Goal: Obtain resource: Download file/media

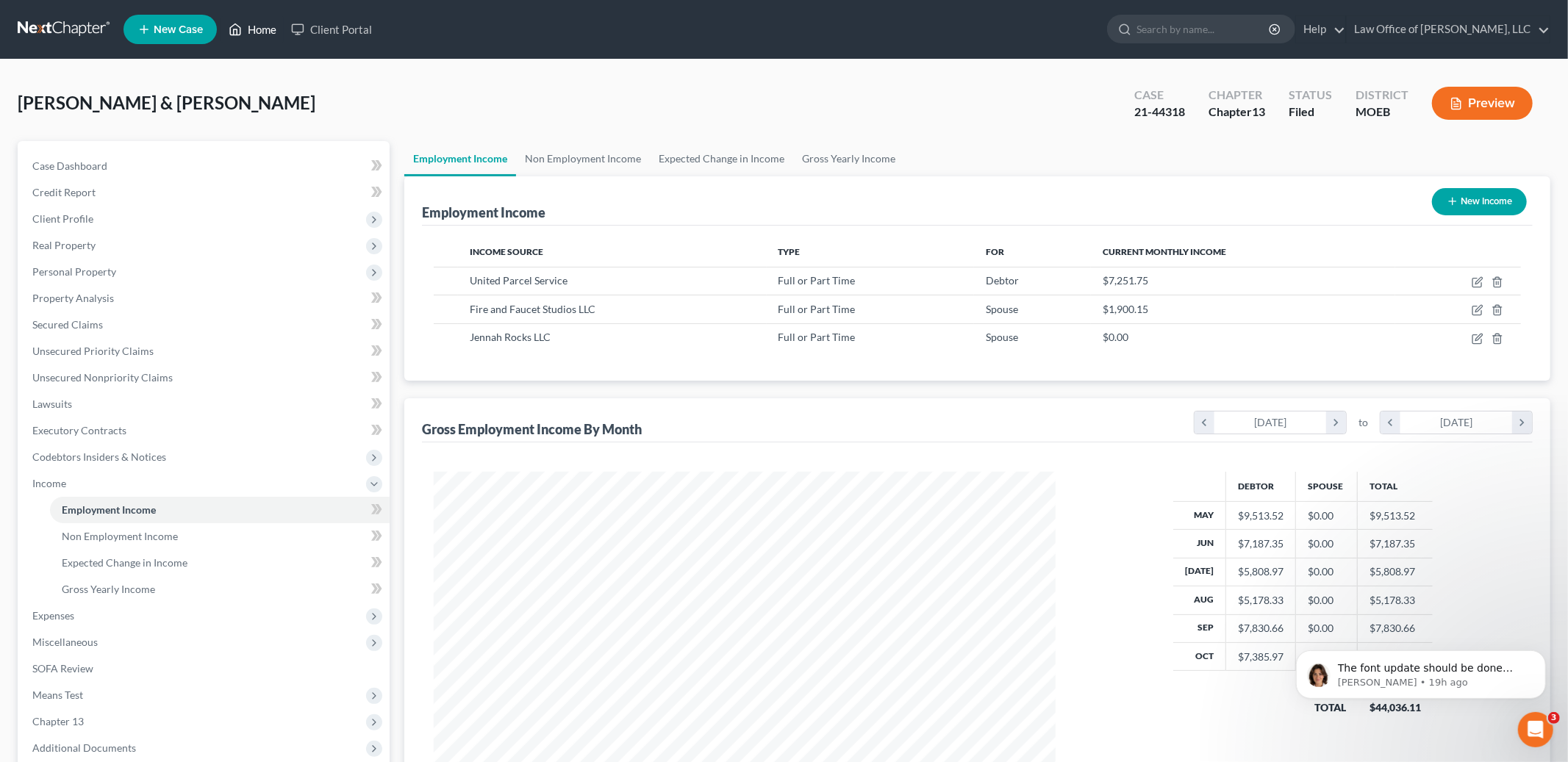
click at [264, 31] on link "Home" at bounding box center [253, 29] width 63 height 27
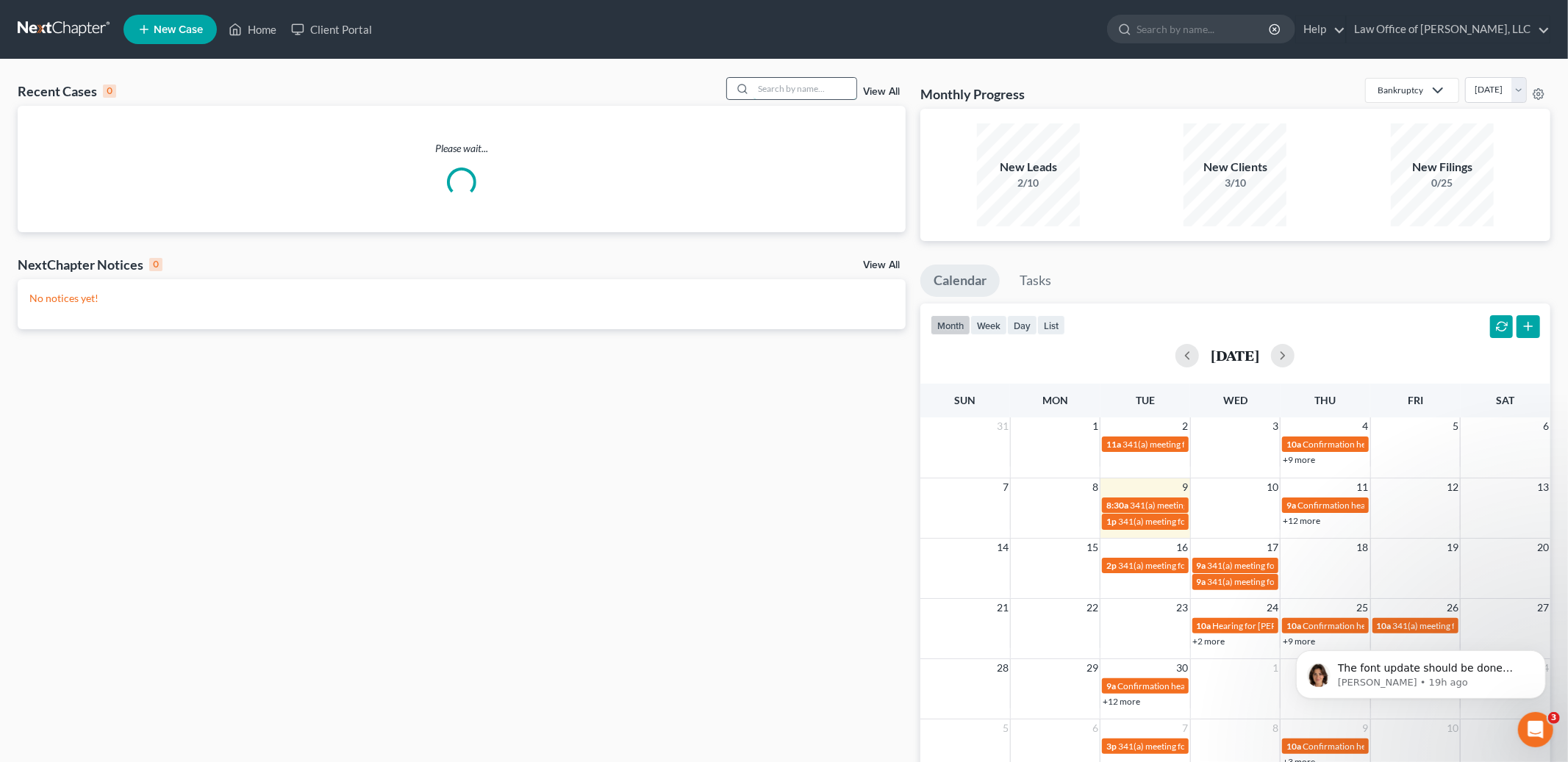
click at [787, 92] on input "search" at bounding box center [805, 88] width 103 height 21
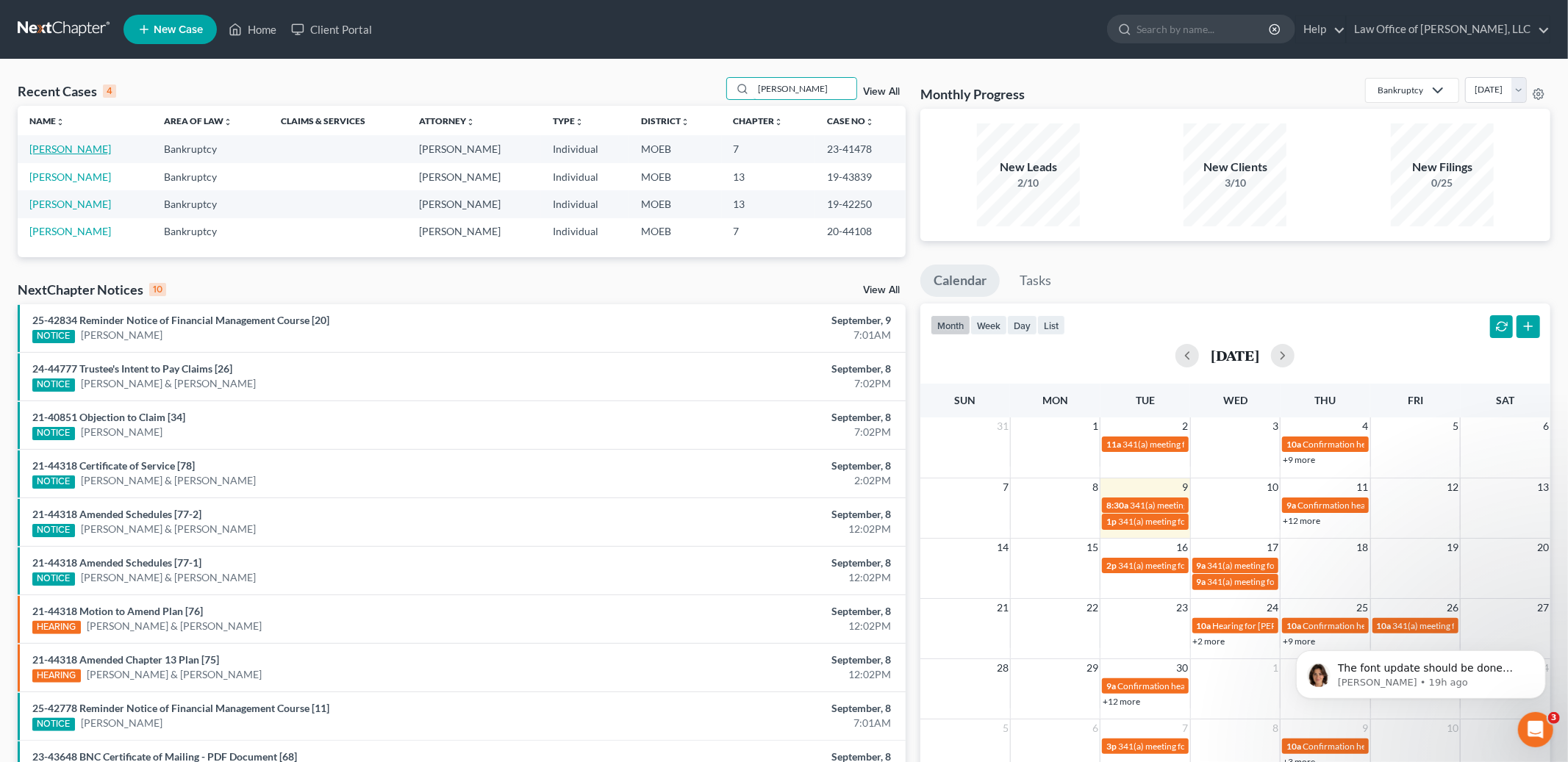
type input "[PERSON_NAME]"
click at [51, 147] on link "[PERSON_NAME]" at bounding box center [70, 149] width 82 height 12
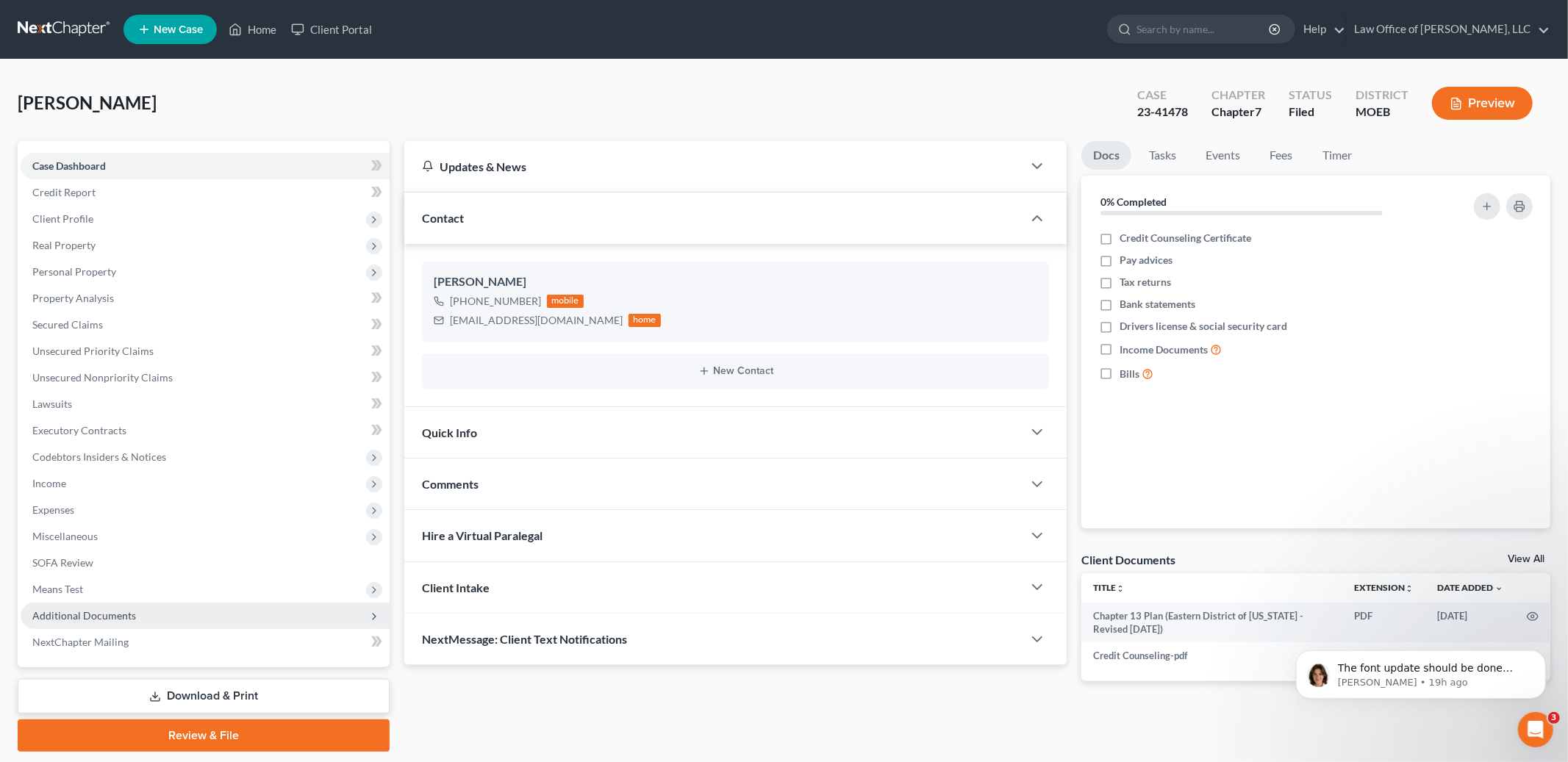
click at [75, 625] on span "Additional Documents" at bounding box center [205, 616] width 369 height 27
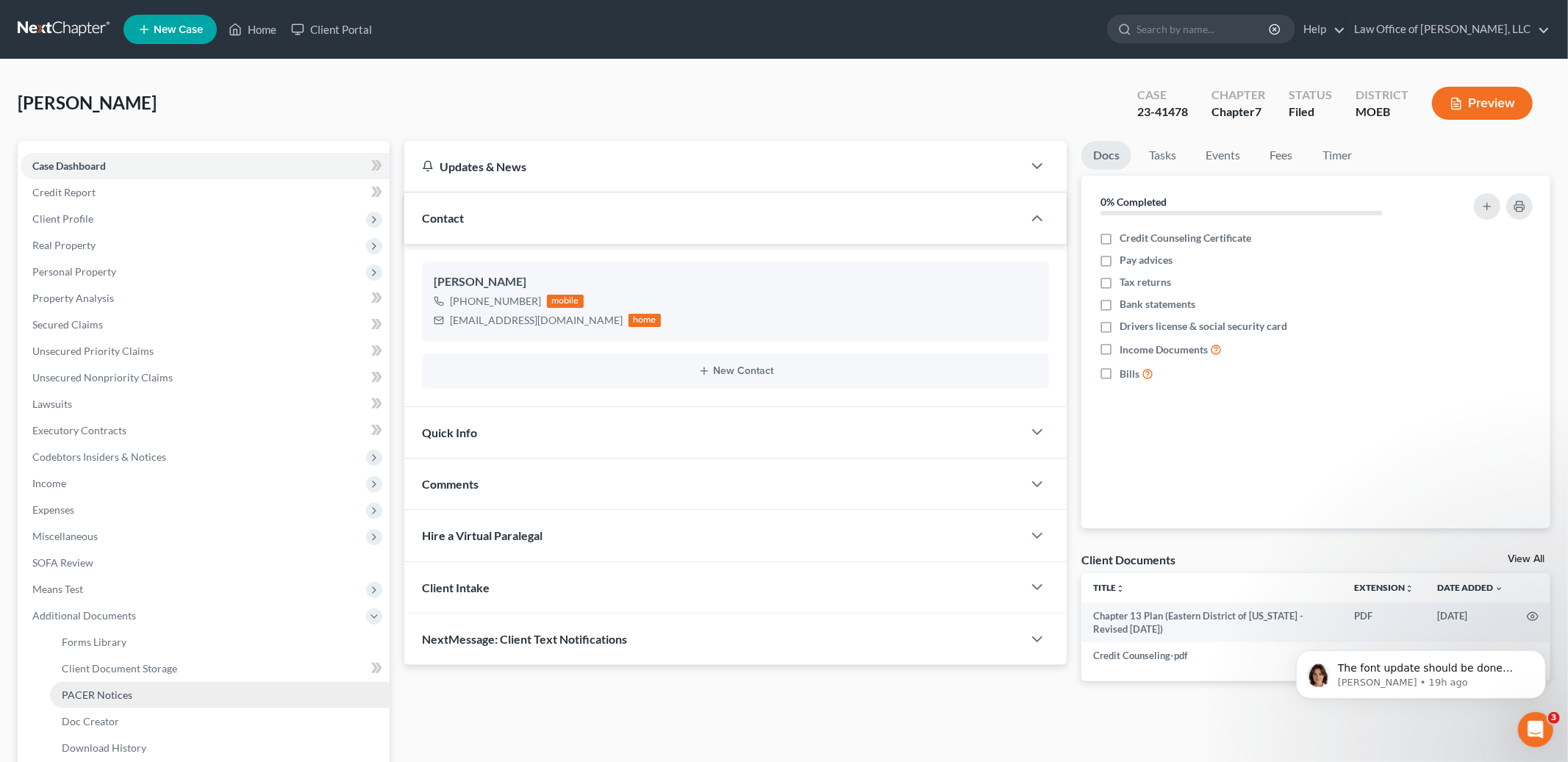
click at [117, 693] on span "PACER Notices" at bounding box center [97, 695] width 71 height 12
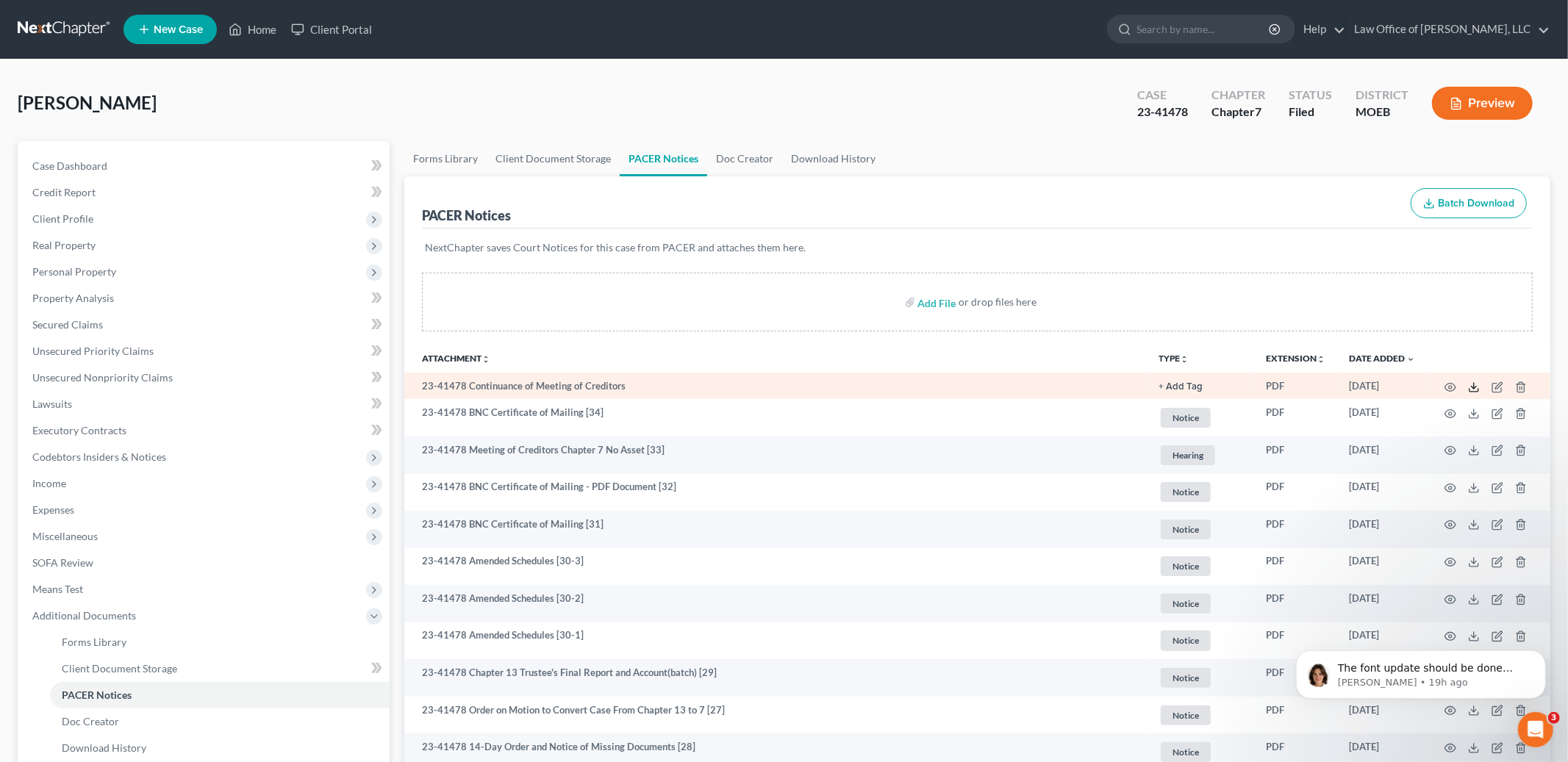
click at [1475, 391] on icon at bounding box center [1473, 387] width 11 height 11
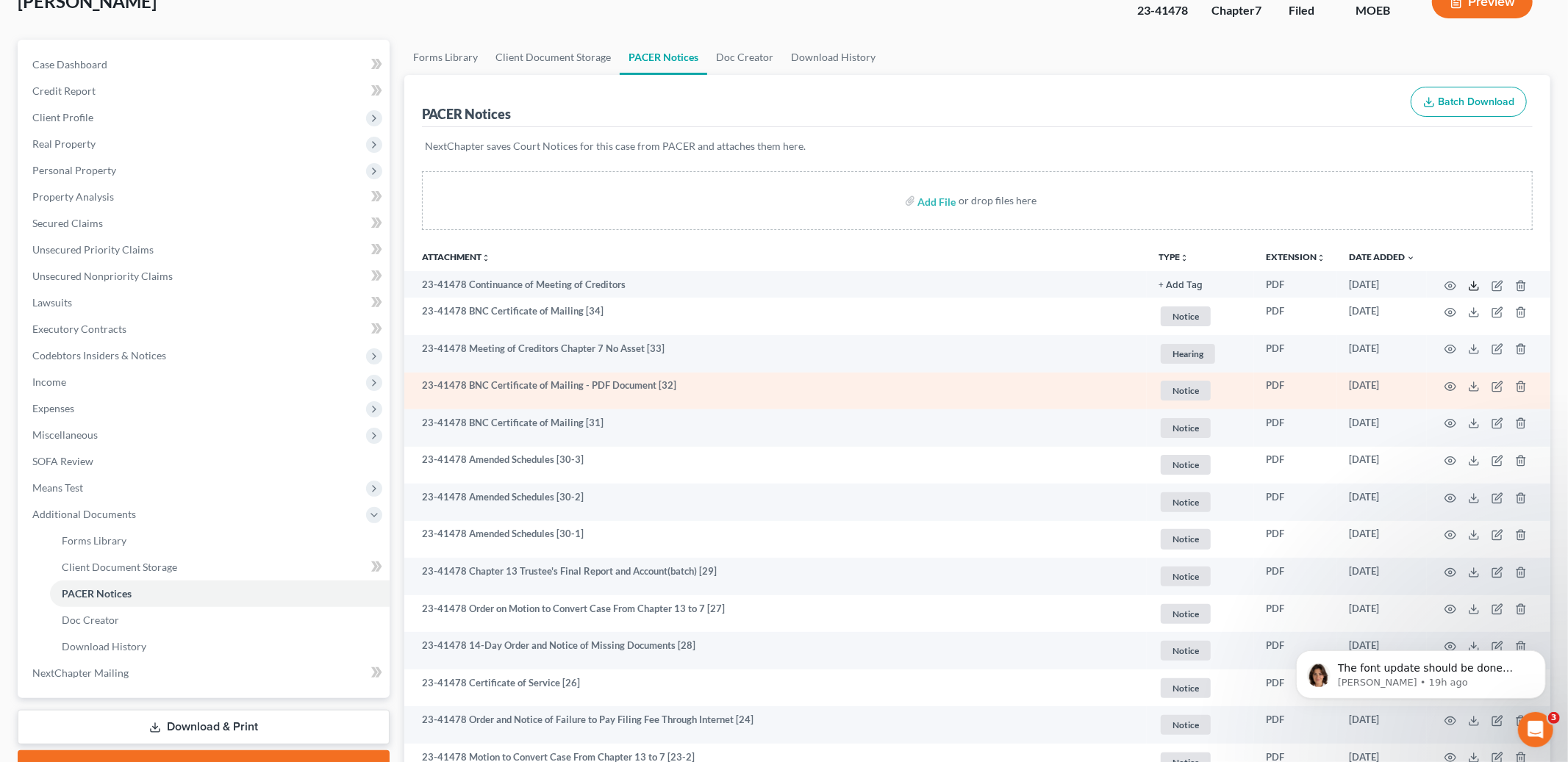
scroll to position [104, 0]
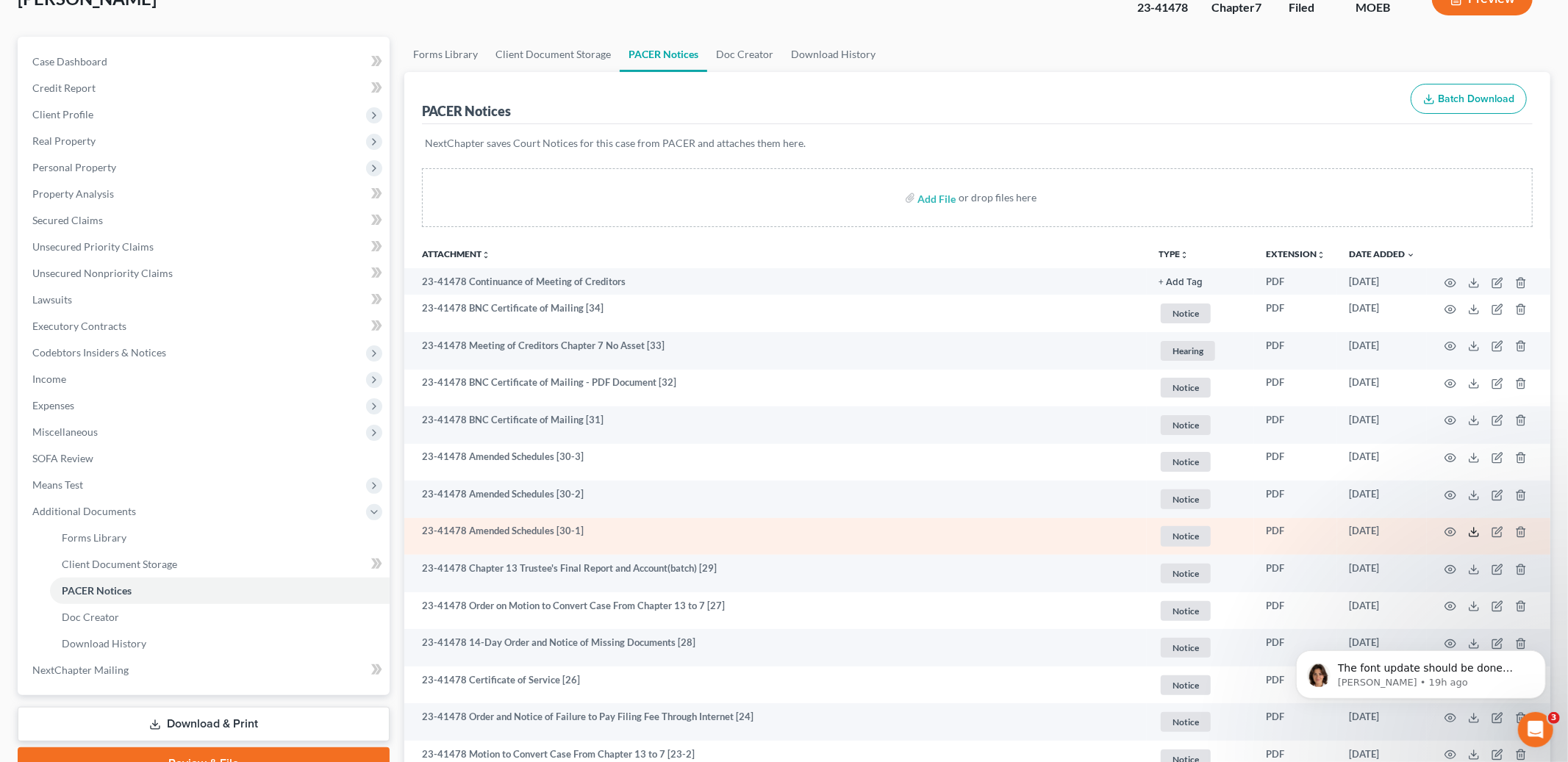
click at [1472, 535] on icon at bounding box center [1473, 532] width 11 height 11
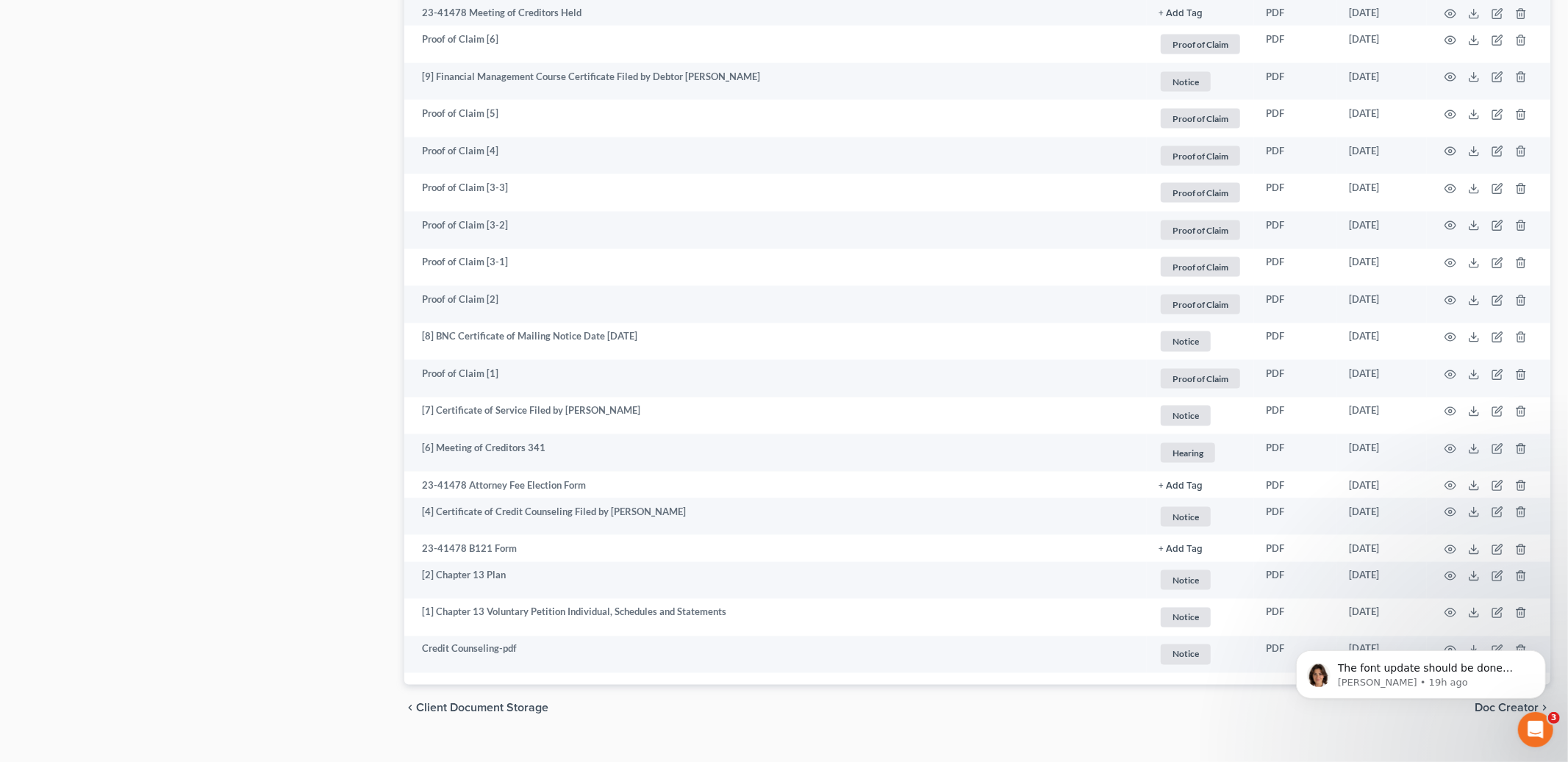
scroll to position [1789, 0]
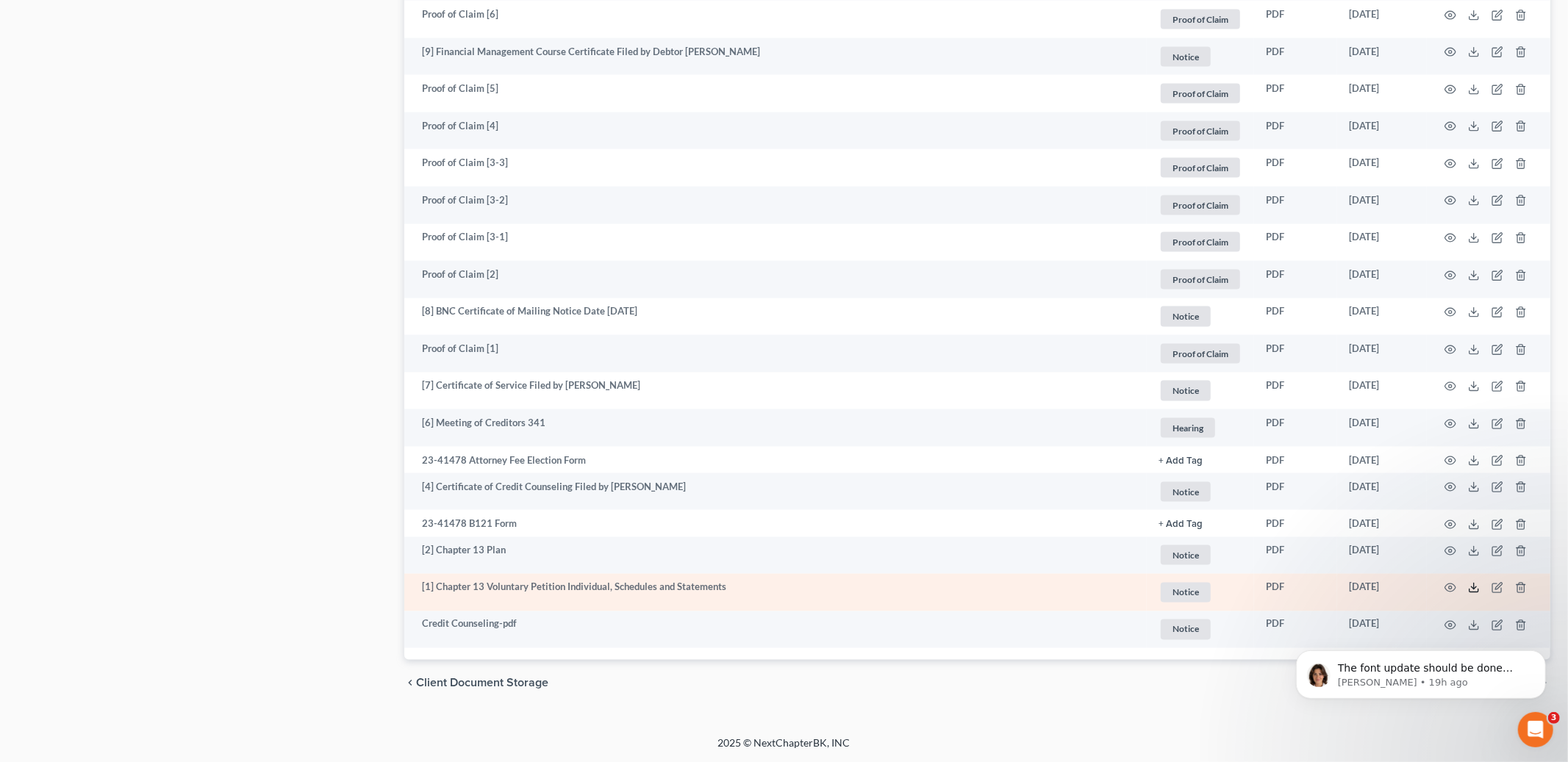
click at [1474, 588] on line at bounding box center [1474, 587] width 0 height 6
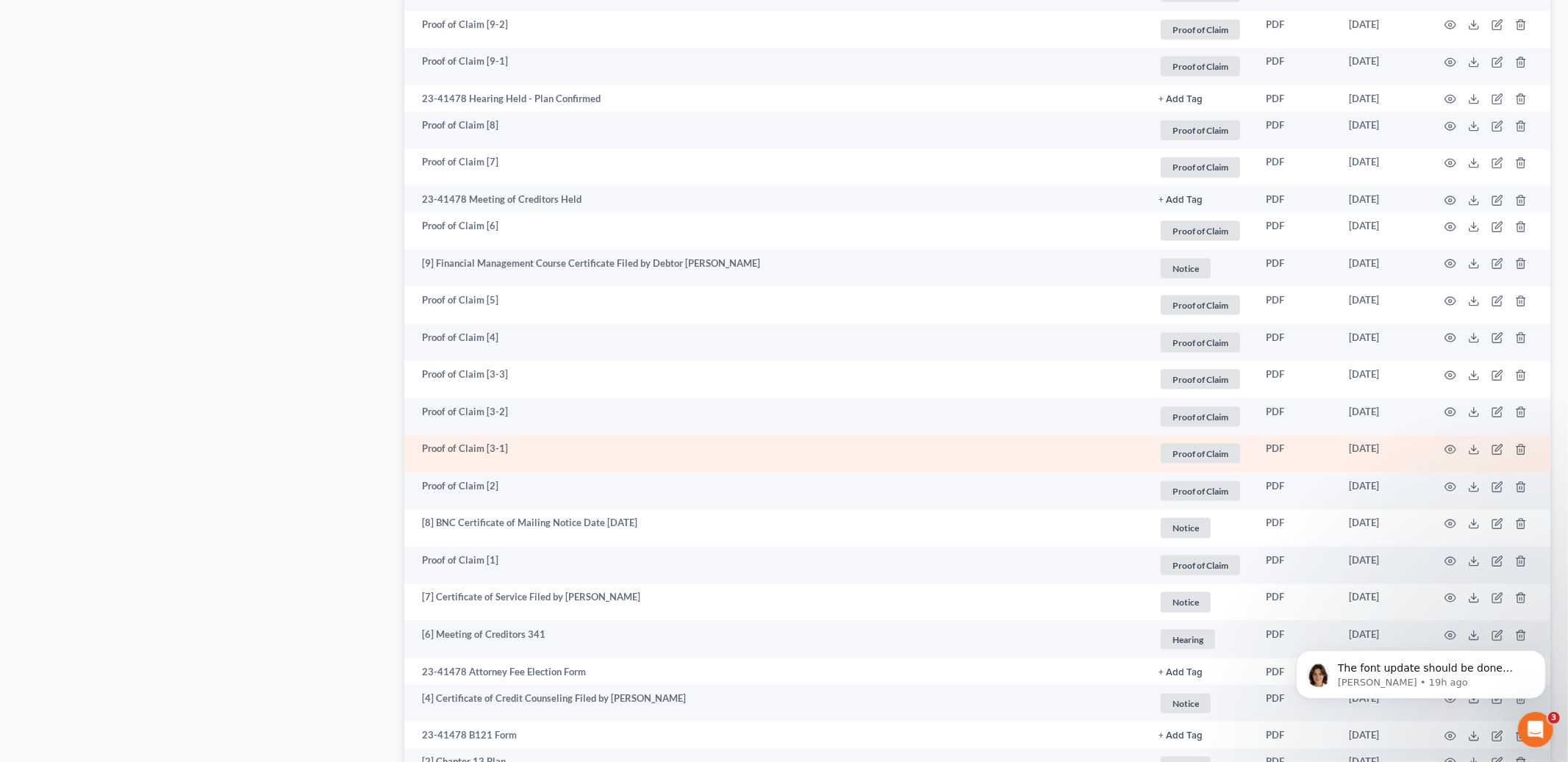
scroll to position [1575, 0]
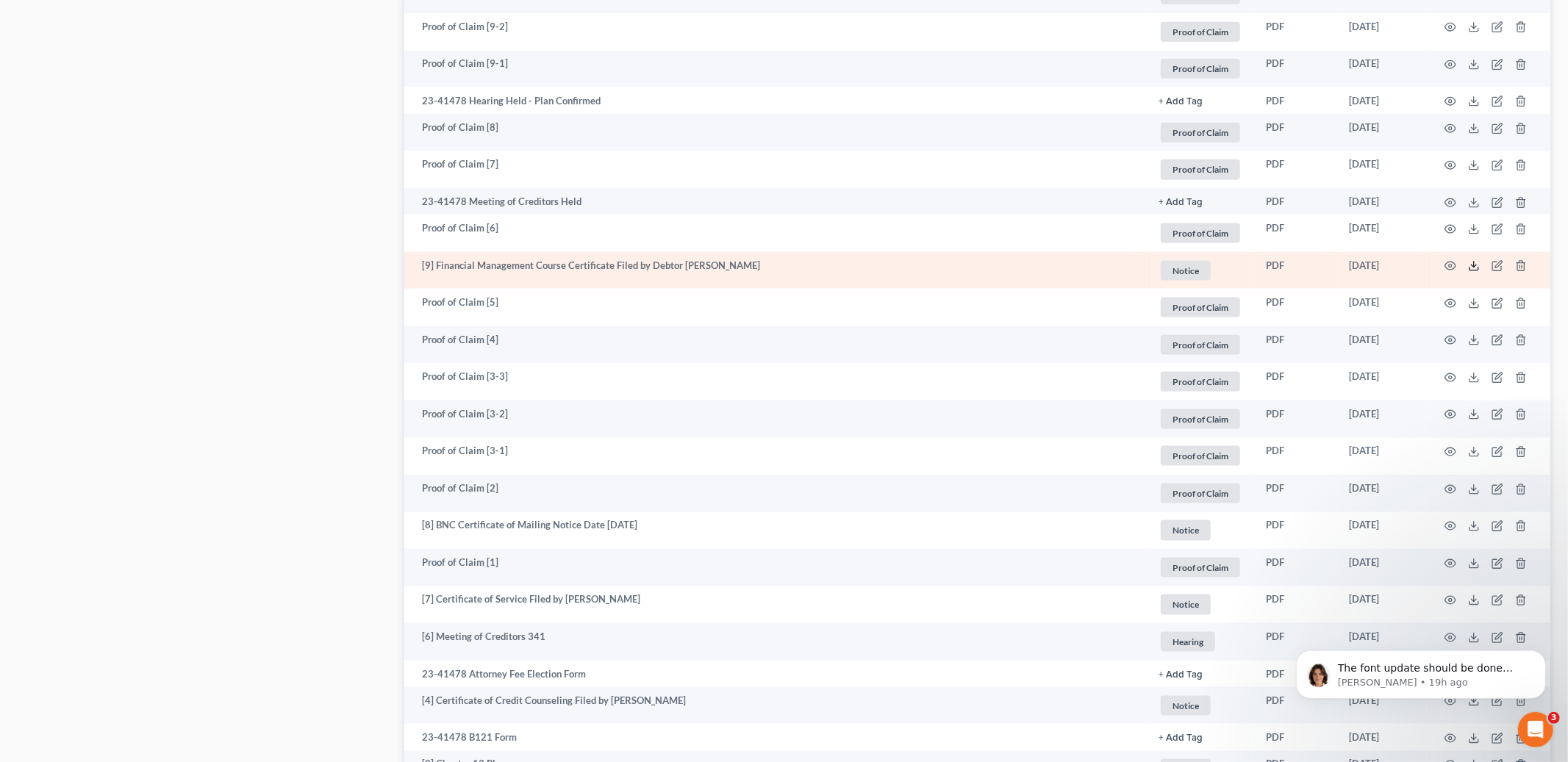
click at [1470, 267] on icon at bounding box center [1473, 265] width 11 height 11
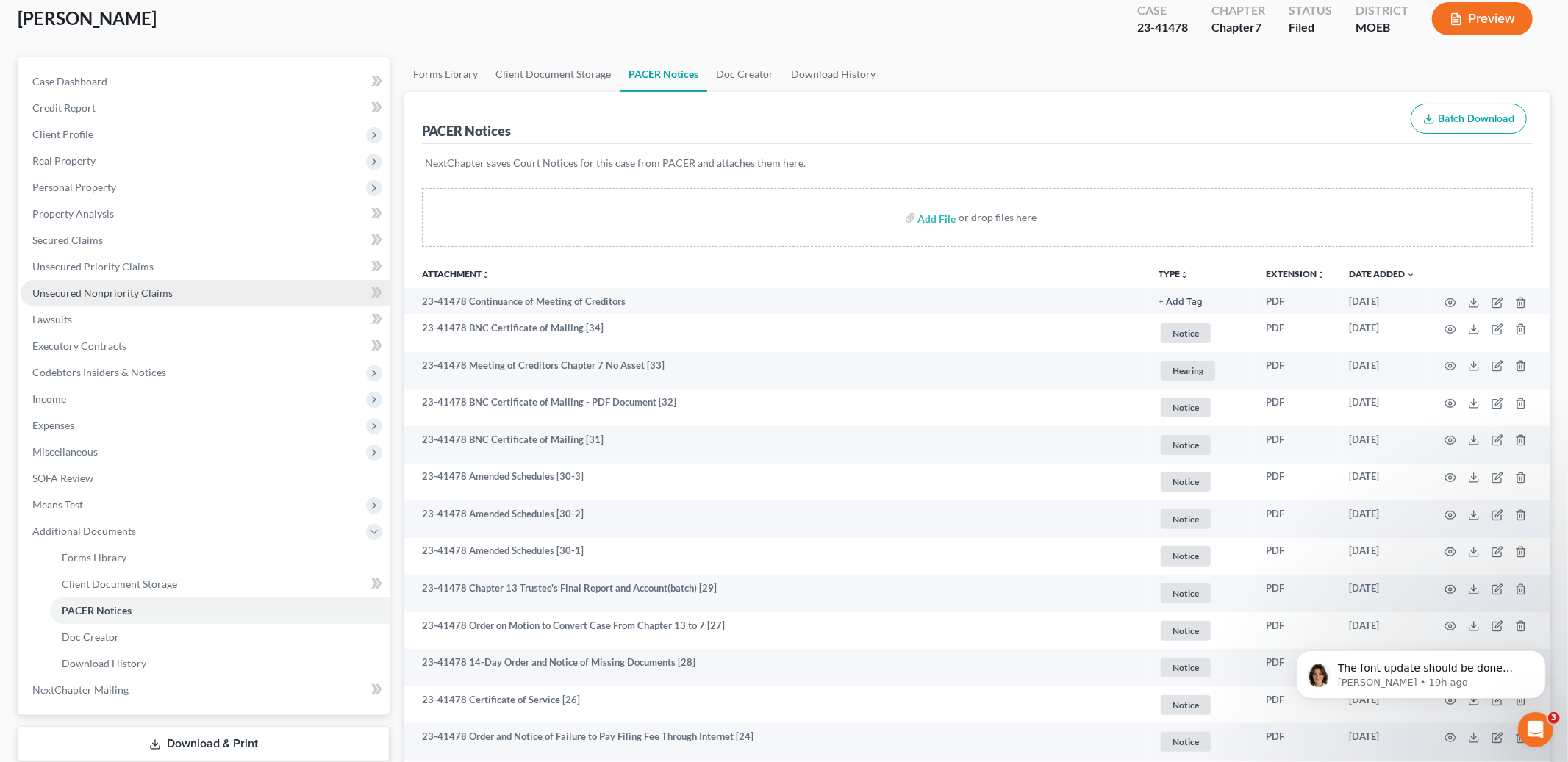
scroll to position [89, 0]
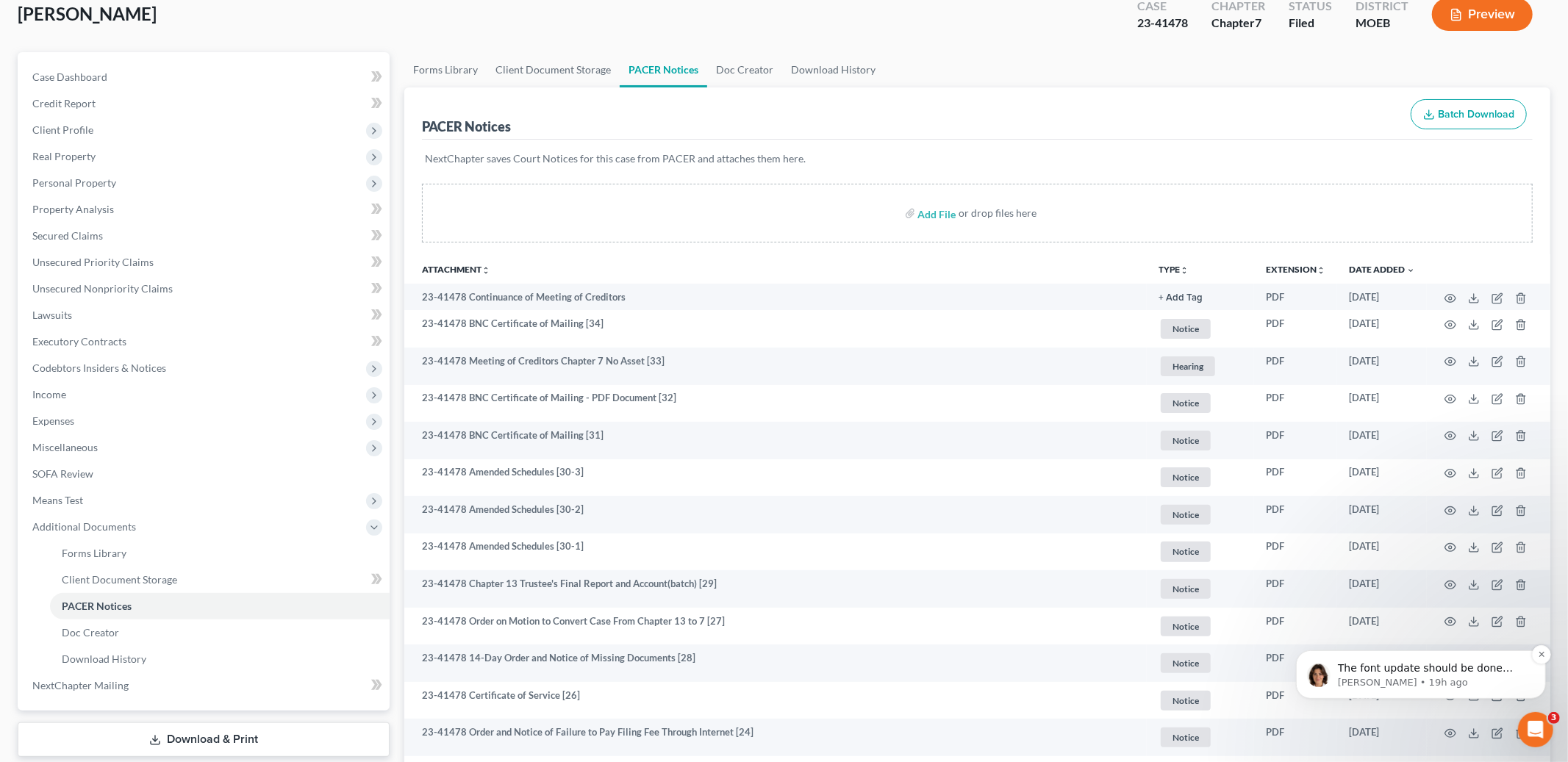
click at [1467, 677] on p "[PERSON_NAME] • 19h ago" at bounding box center [1432, 682] width 190 height 13
click at [1476, 678] on td at bounding box center [1489, 663] width 124 height 37
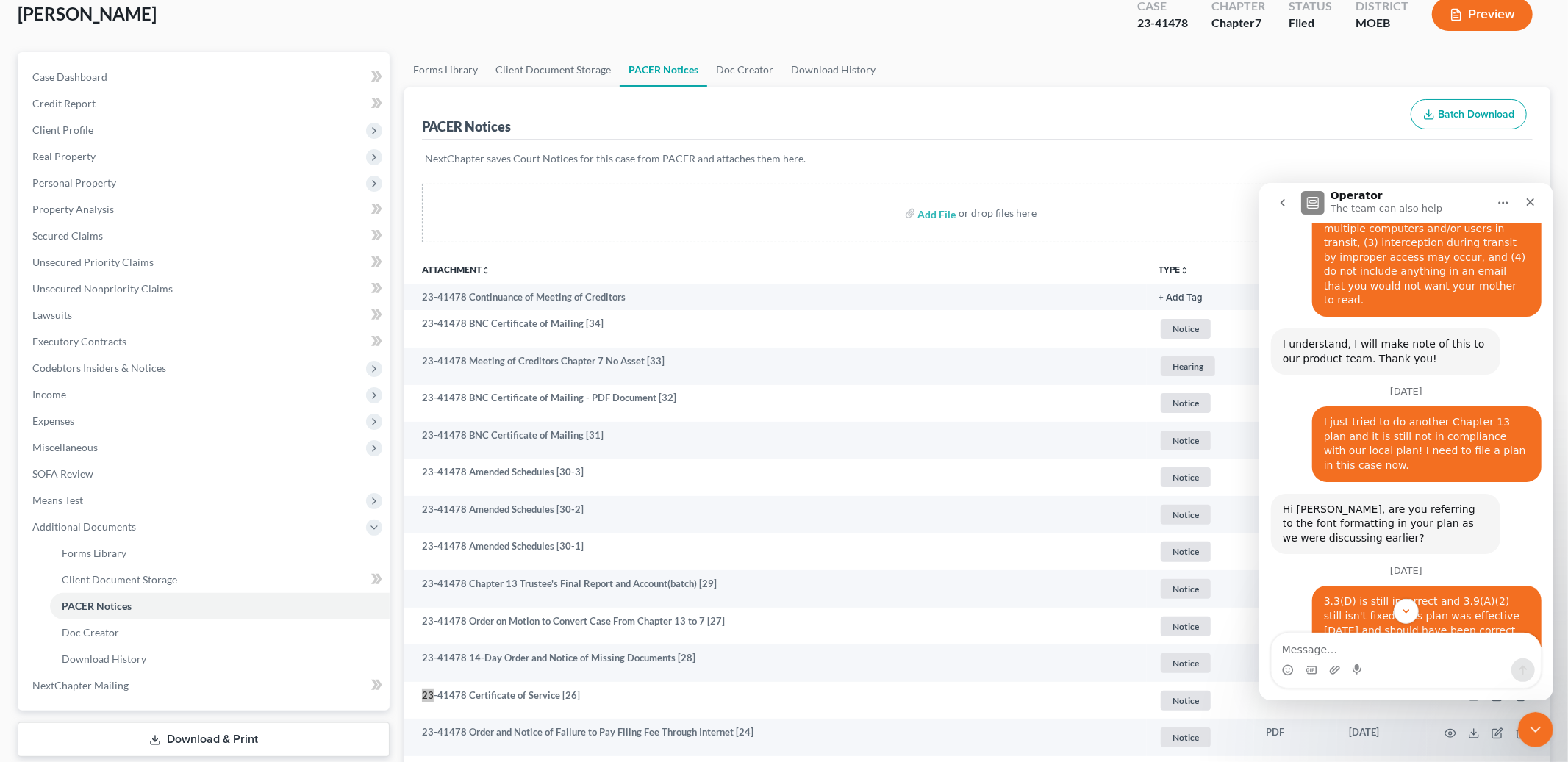
scroll to position [4140, 0]
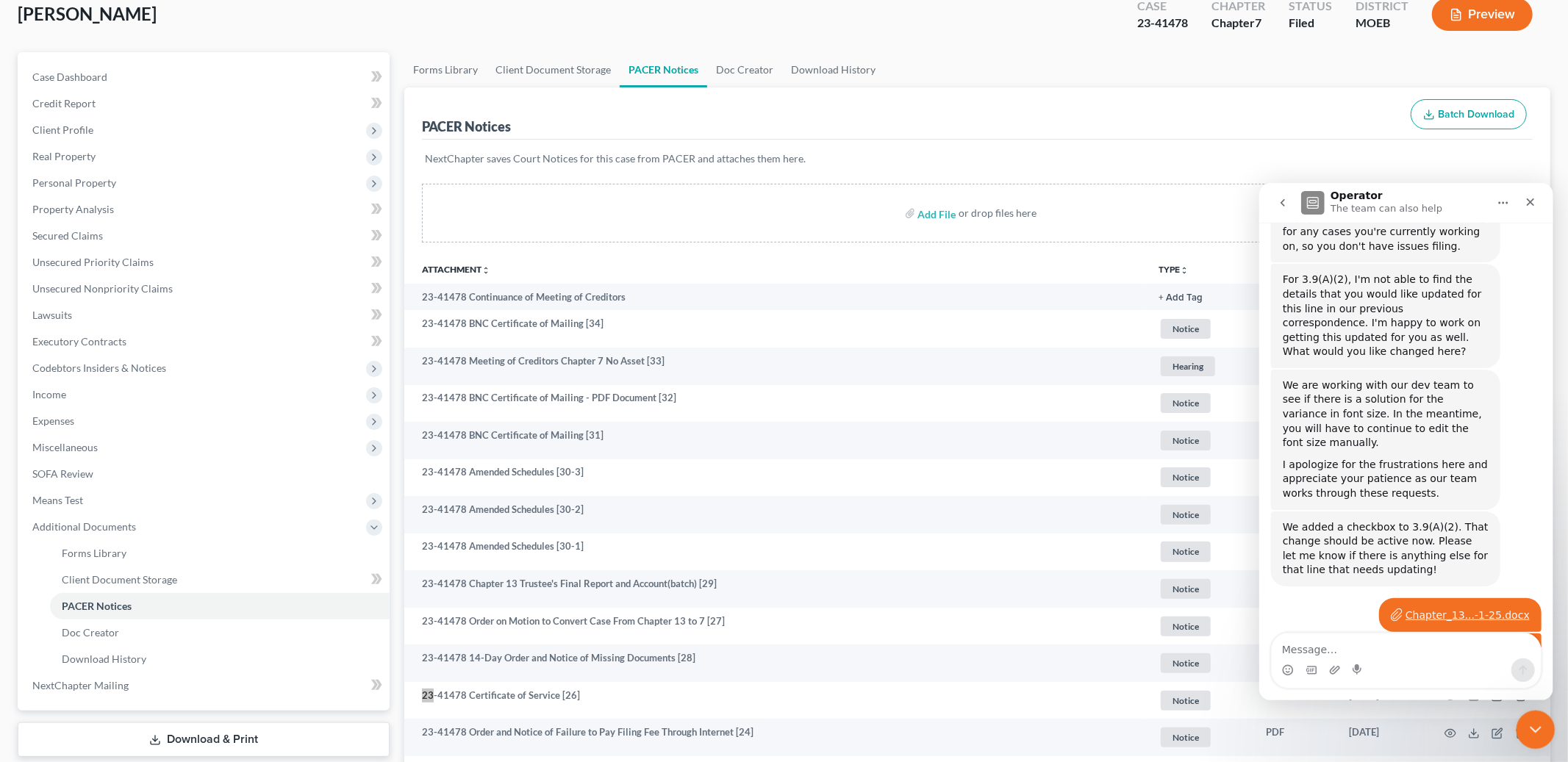
click at [1534, 731] on icon "Close Intercom Messenger" at bounding box center [1534, 727] width 18 height 18
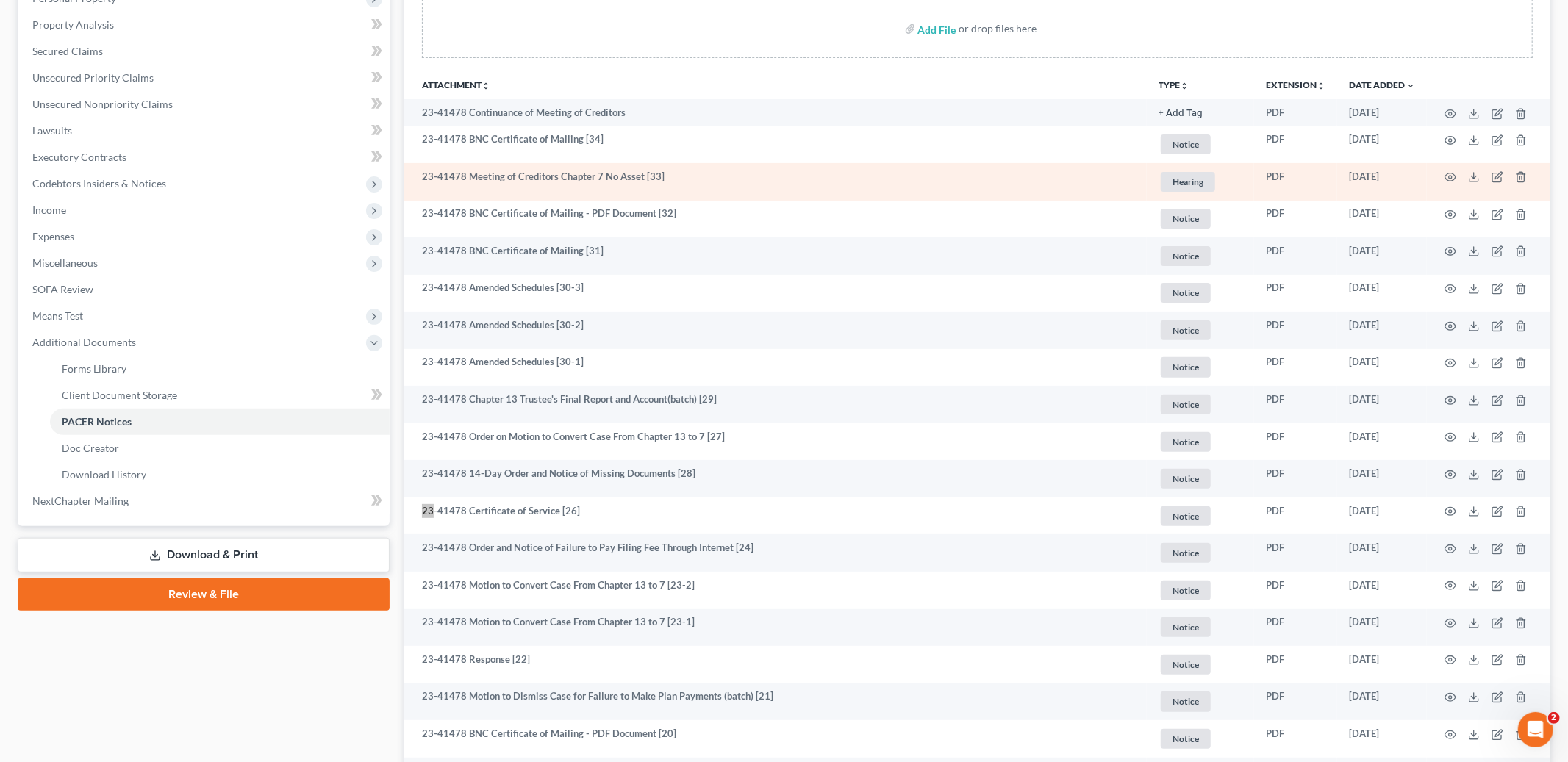
scroll to position [0, 0]
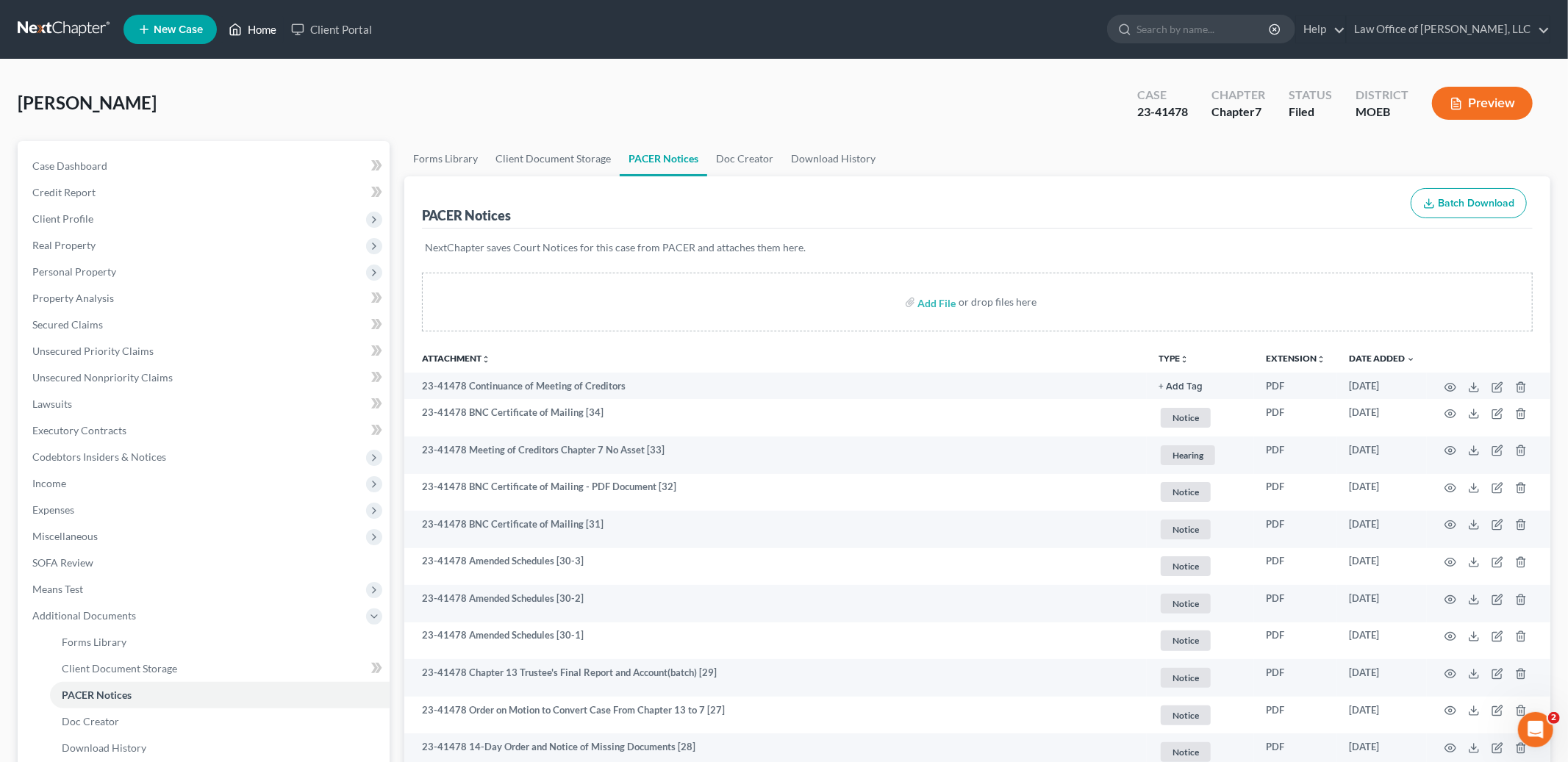
click at [260, 27] on link "Home" at bounding box center [253, 29] width 63 height 27
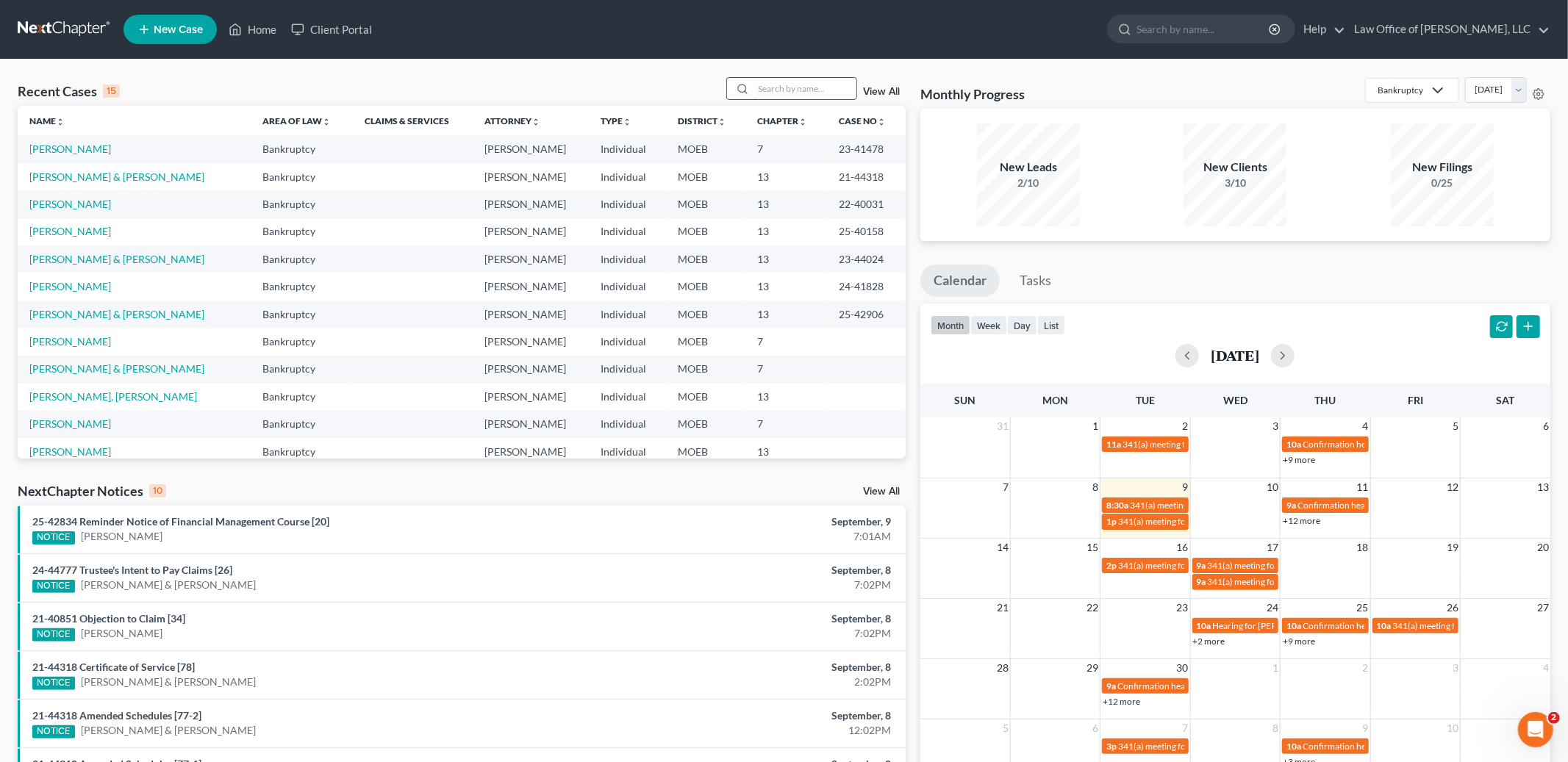
click at [811, 92] on input "search" at bounding box center [805, 88] width 103 height 21
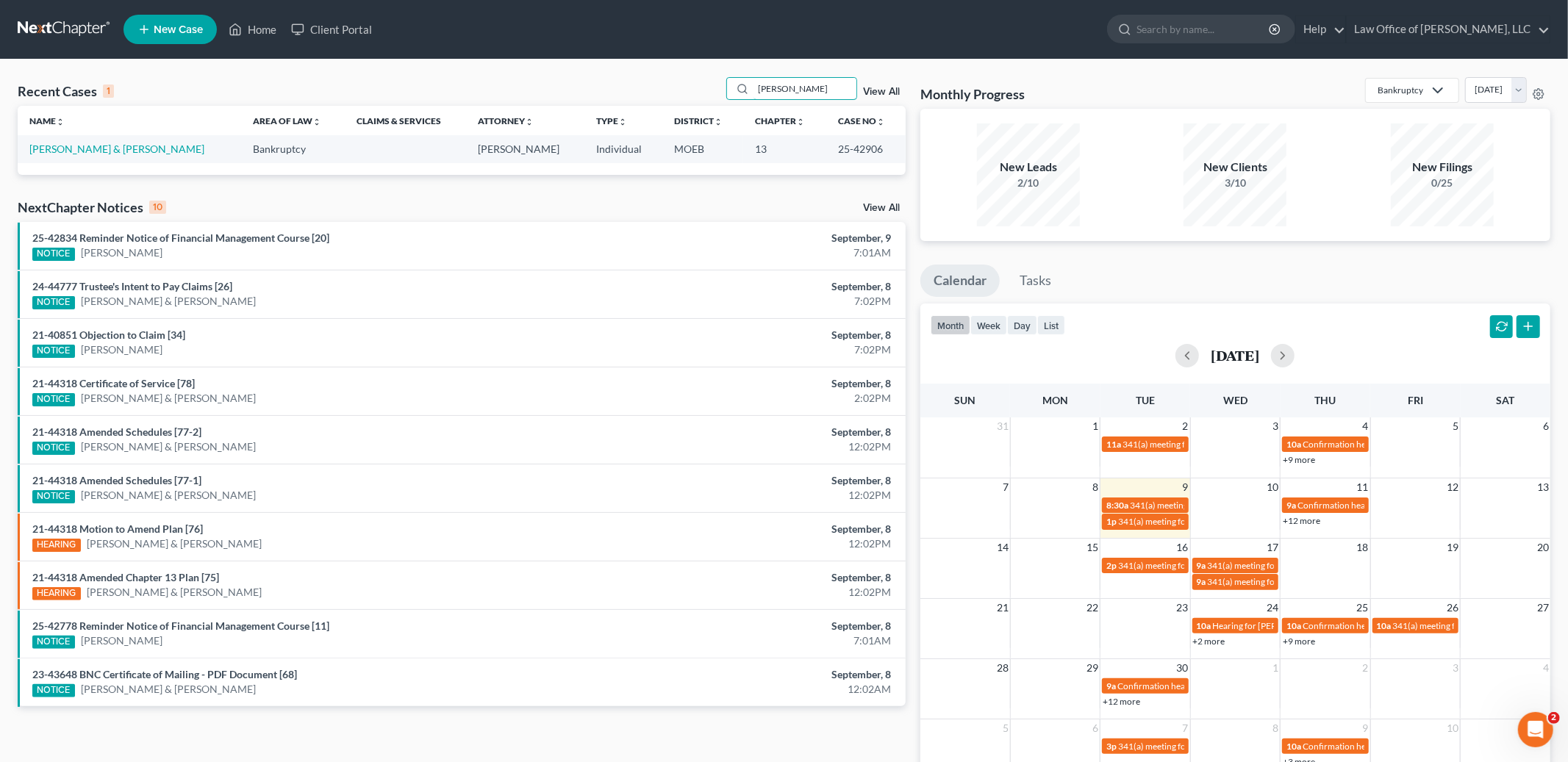
drag, startPoint x: 808, startPoint y: 91, endPoint x: 652, endPoint y: 34, distance: 166.1
click at [652, 34] on div "Home New Case Client Portal Law Office of [PERSON_NAME], LLC [PERSON_NAME][EMAI…" at bounding box center [784, 424] width 1568 height 849
type input "held"
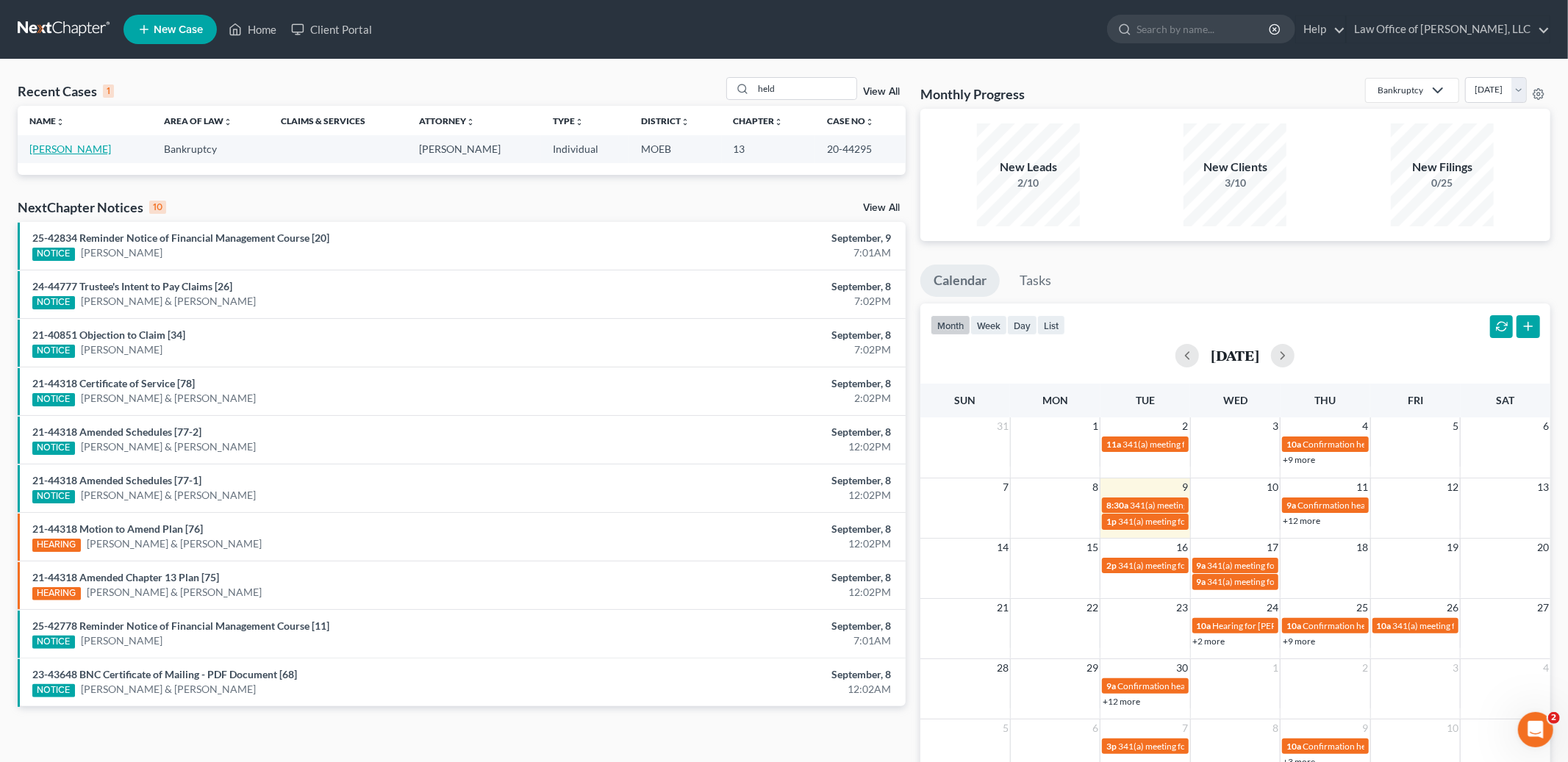
click at [52, 150] on link "[PERSON_NAME]" at bounding box center [70, 149] width 82 height 12
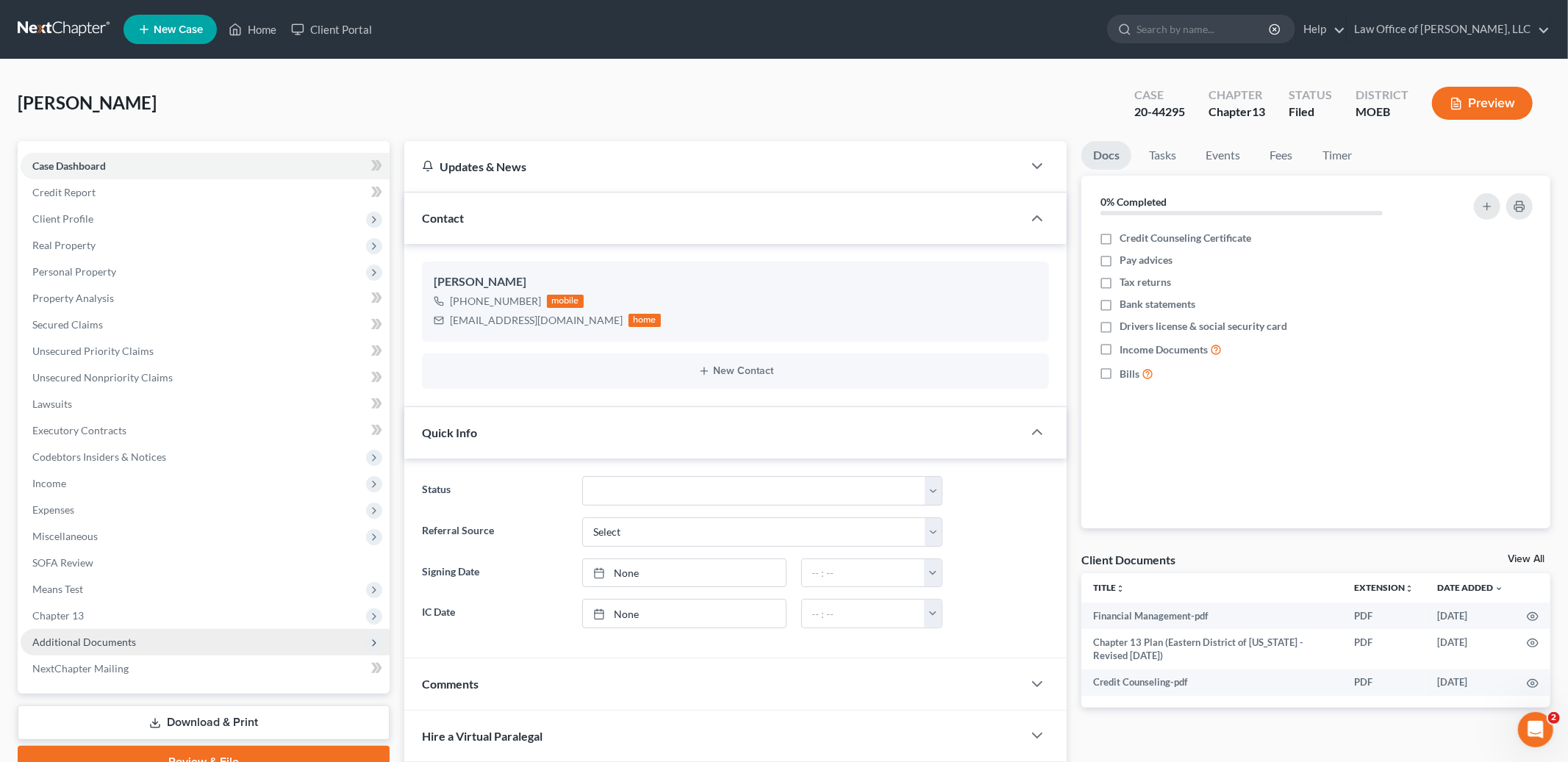
click at [71, 641] on span "Additional Documents" at bounding box center [84, 642] width 104 height 12
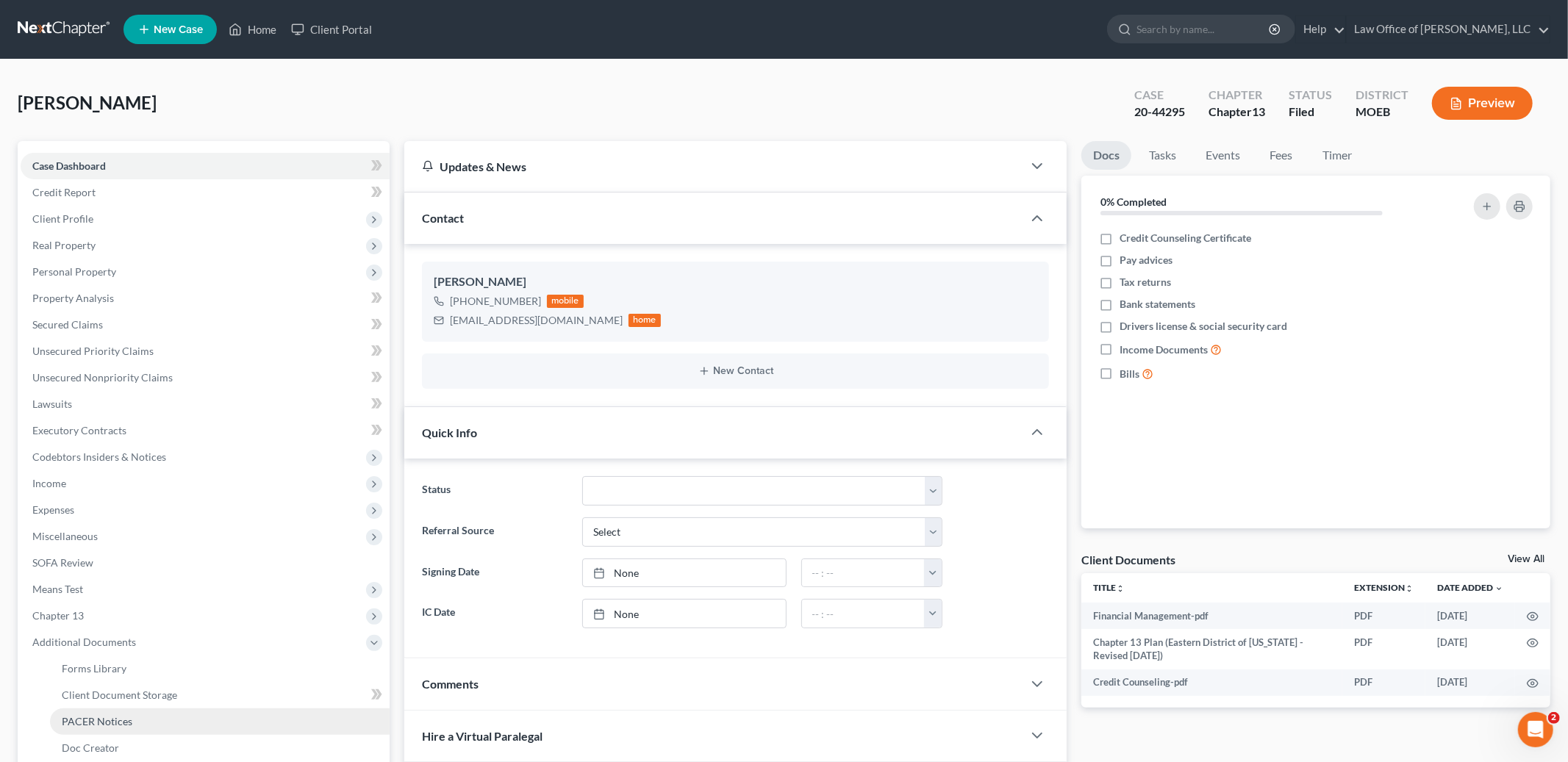
click at [98, 722] on span "PACER Notices" at bounding box center [97, 722] width 71 height 12
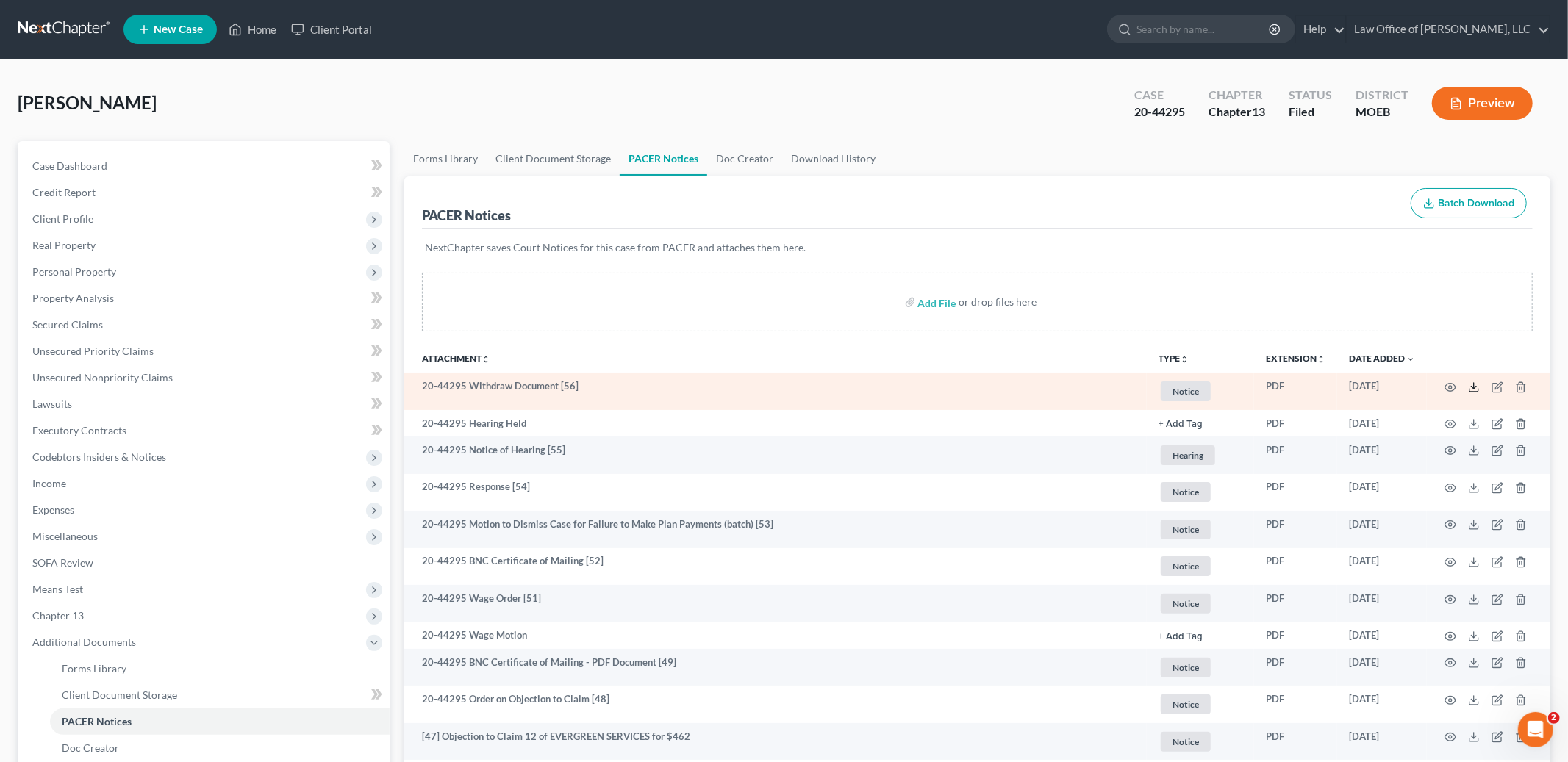
click at [1476, 392] on icon at bounding box center [1473, 387] width 11 height 11
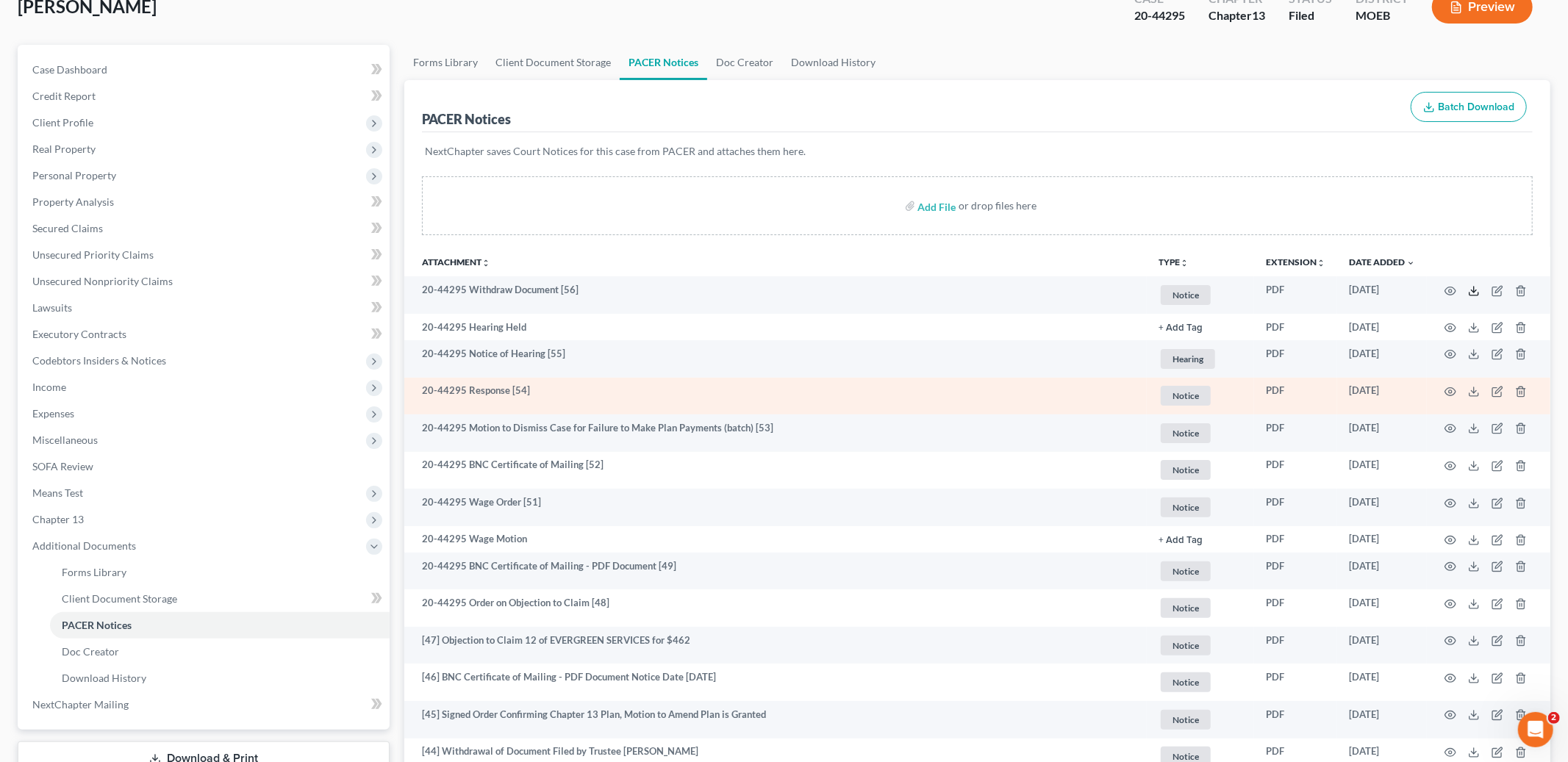
scroll to position [98, 0]
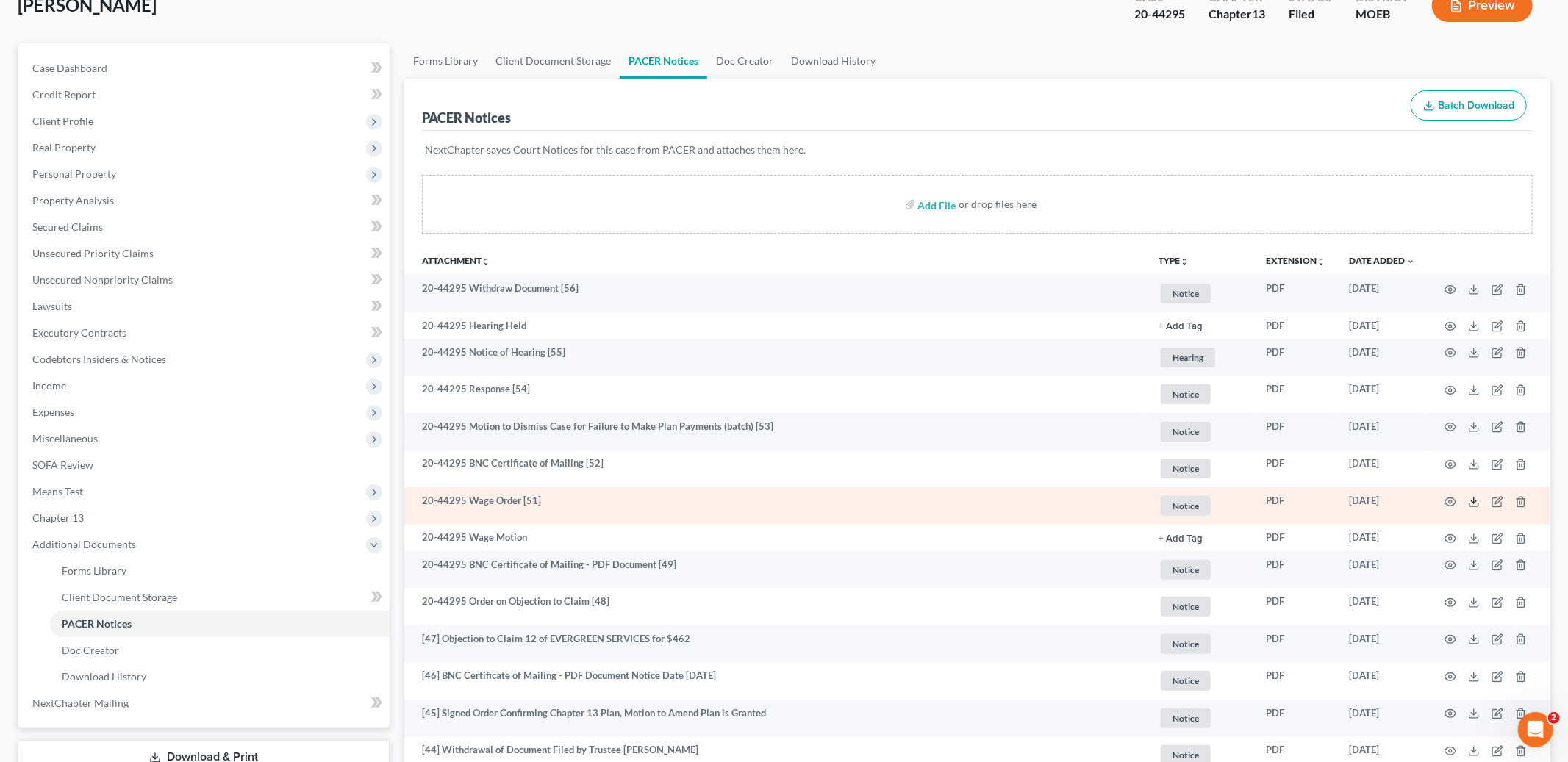
click at [1472, 502] on icon at bounding box center [1473, 501] width 11 height 11
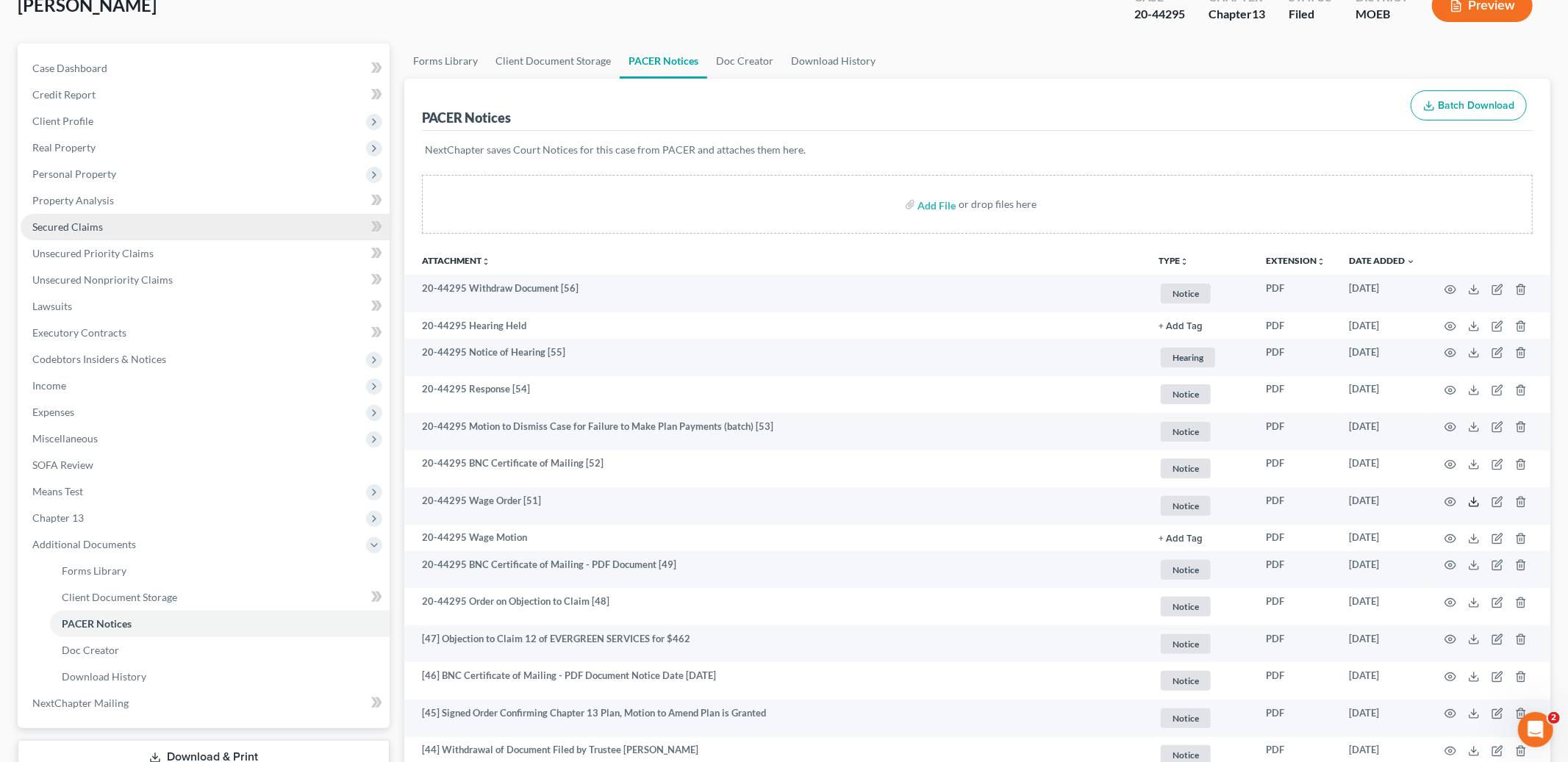
scroll to position [0, 0]
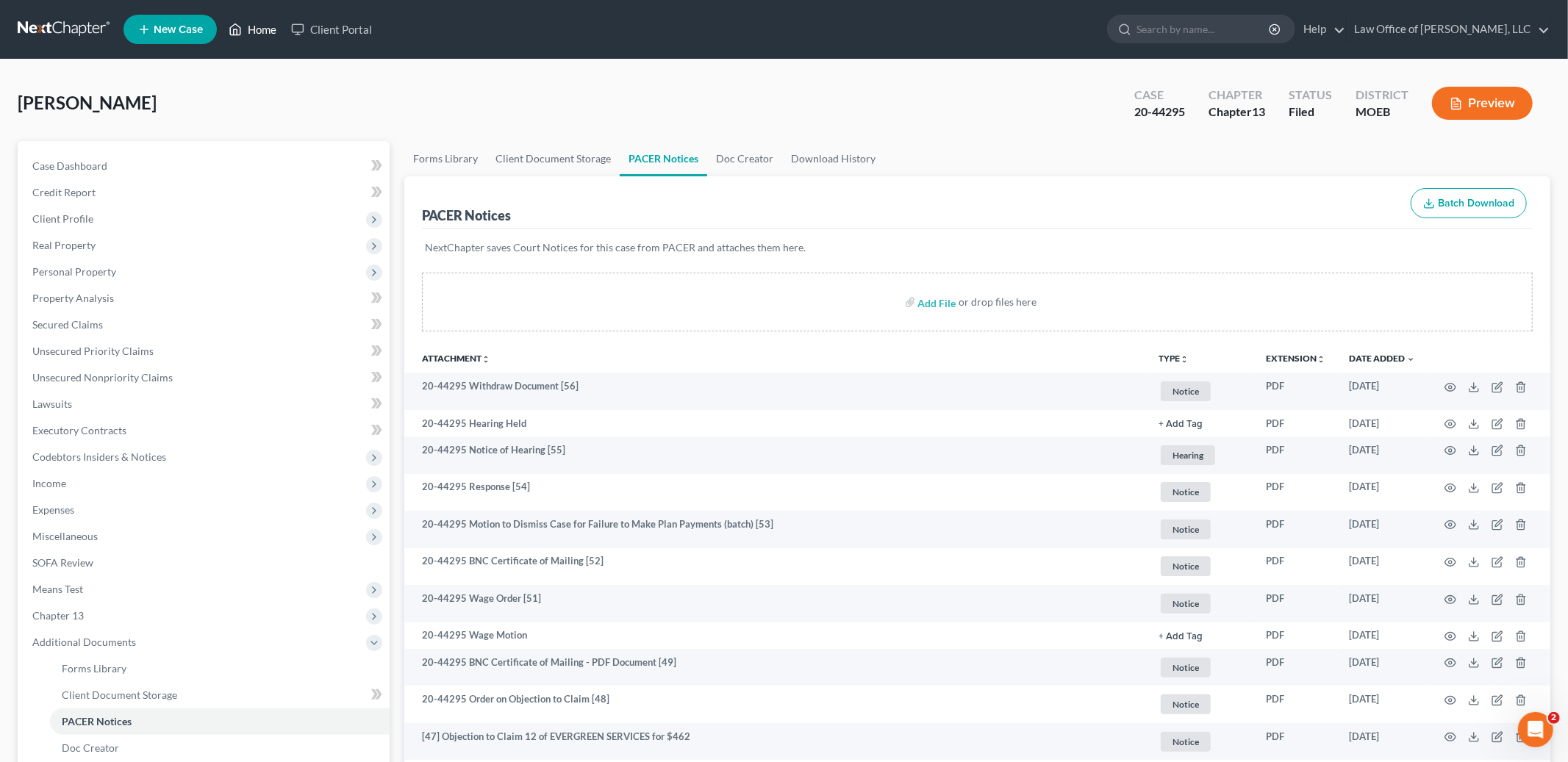
click at [272, 30] on link "Home" at bounding box center [253, 29] width 63 height 27
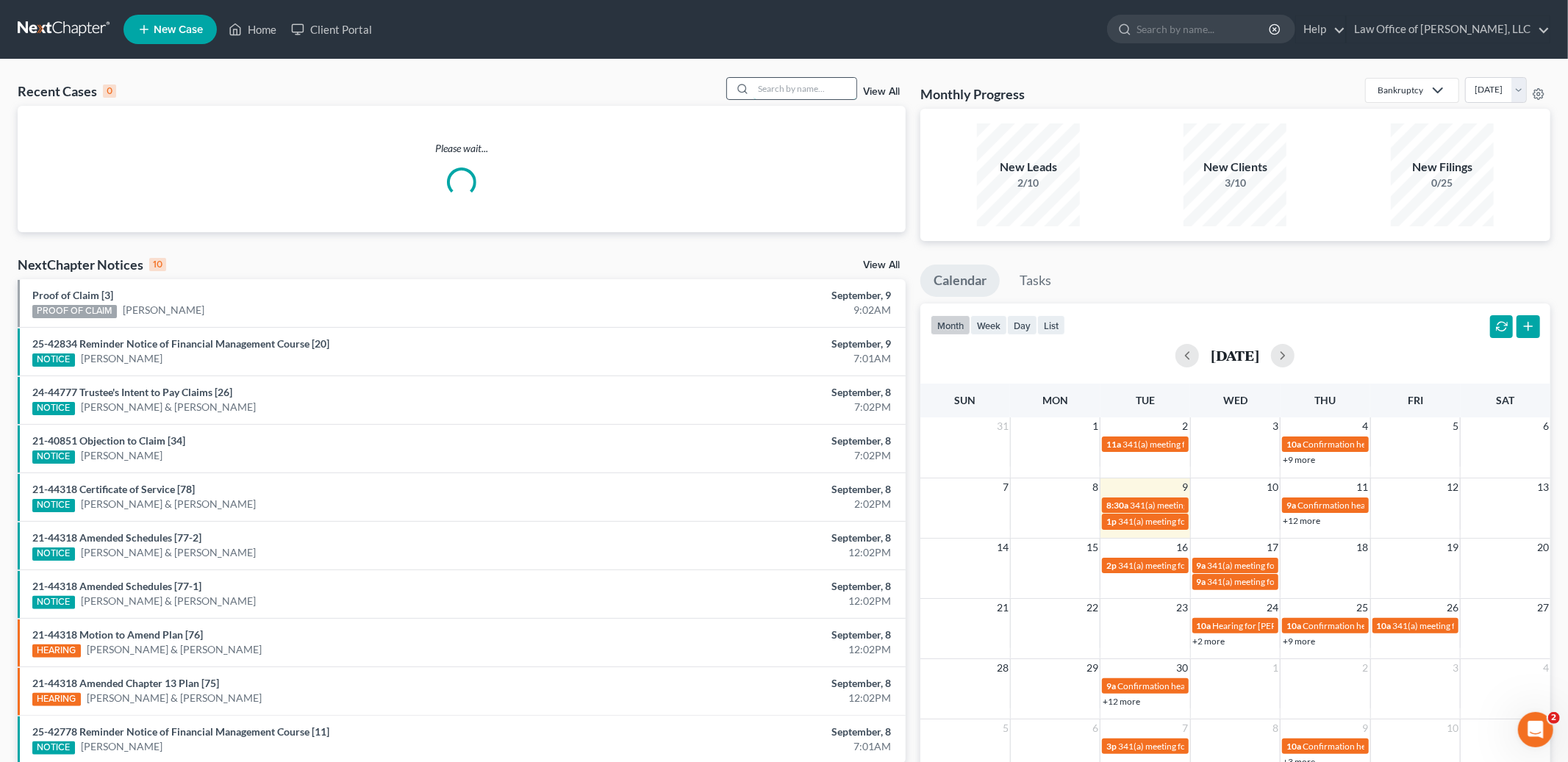
click at [778, 92] on input "search" at bounding box center [805, 88] width 103 height 21
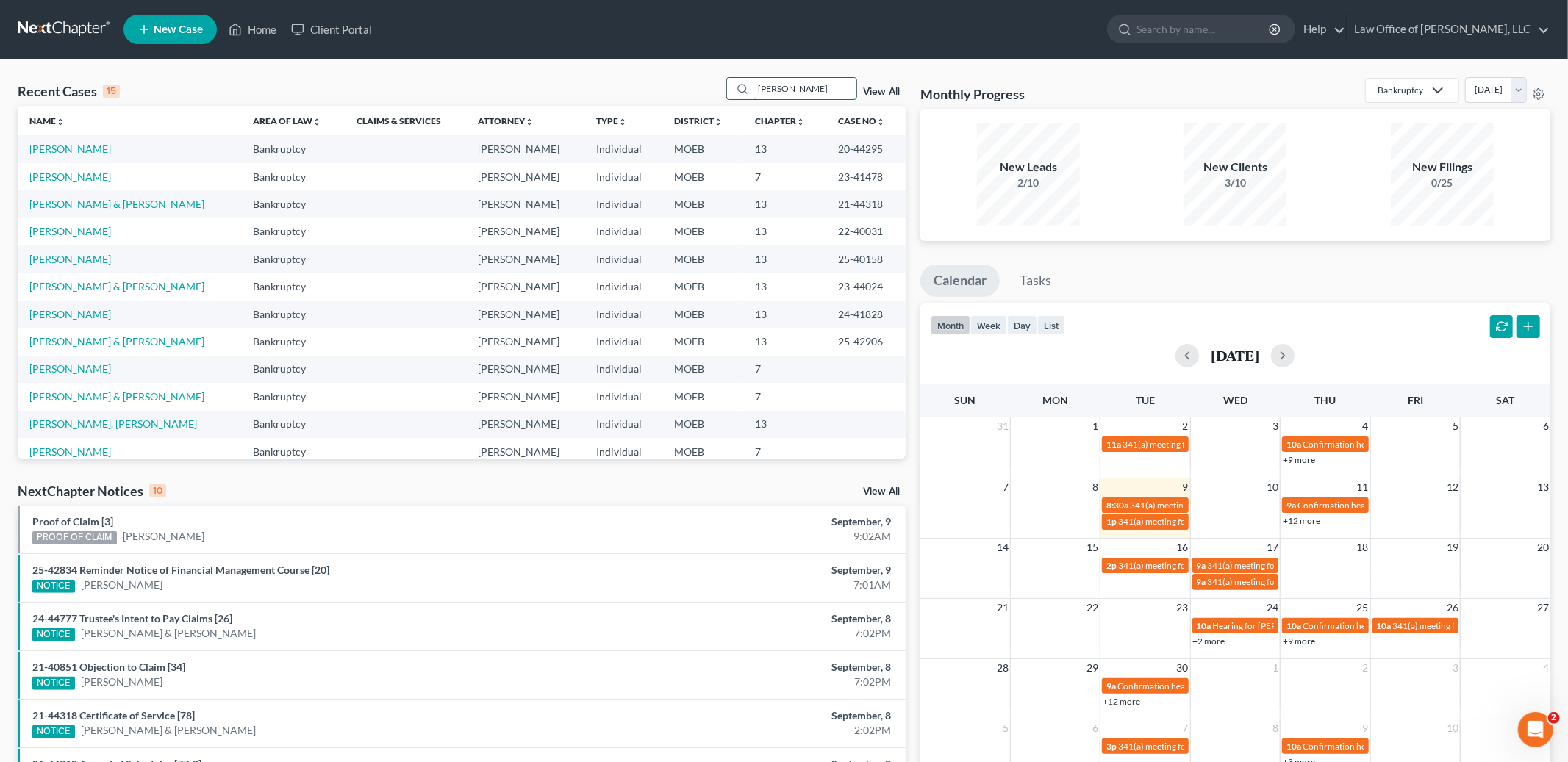
type input "[PERSON_NAME]"
click at [75, 149] on link "[PERSON_NAME]" at bounding box center [70, 149] width 82 height 12
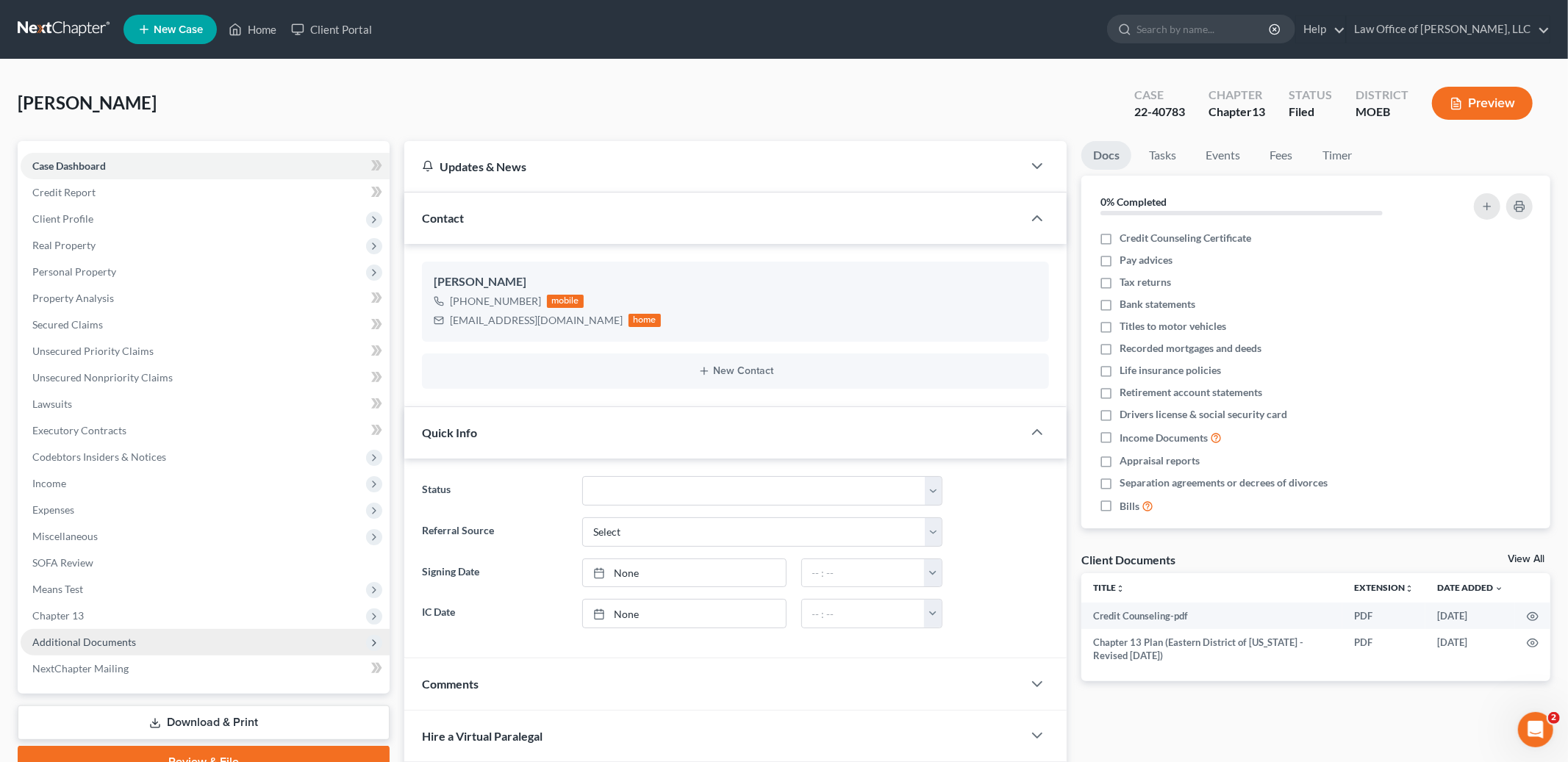
click at [79, 644] on span "Additional Documents" at bounding box center [84, 642] width 104 height 12
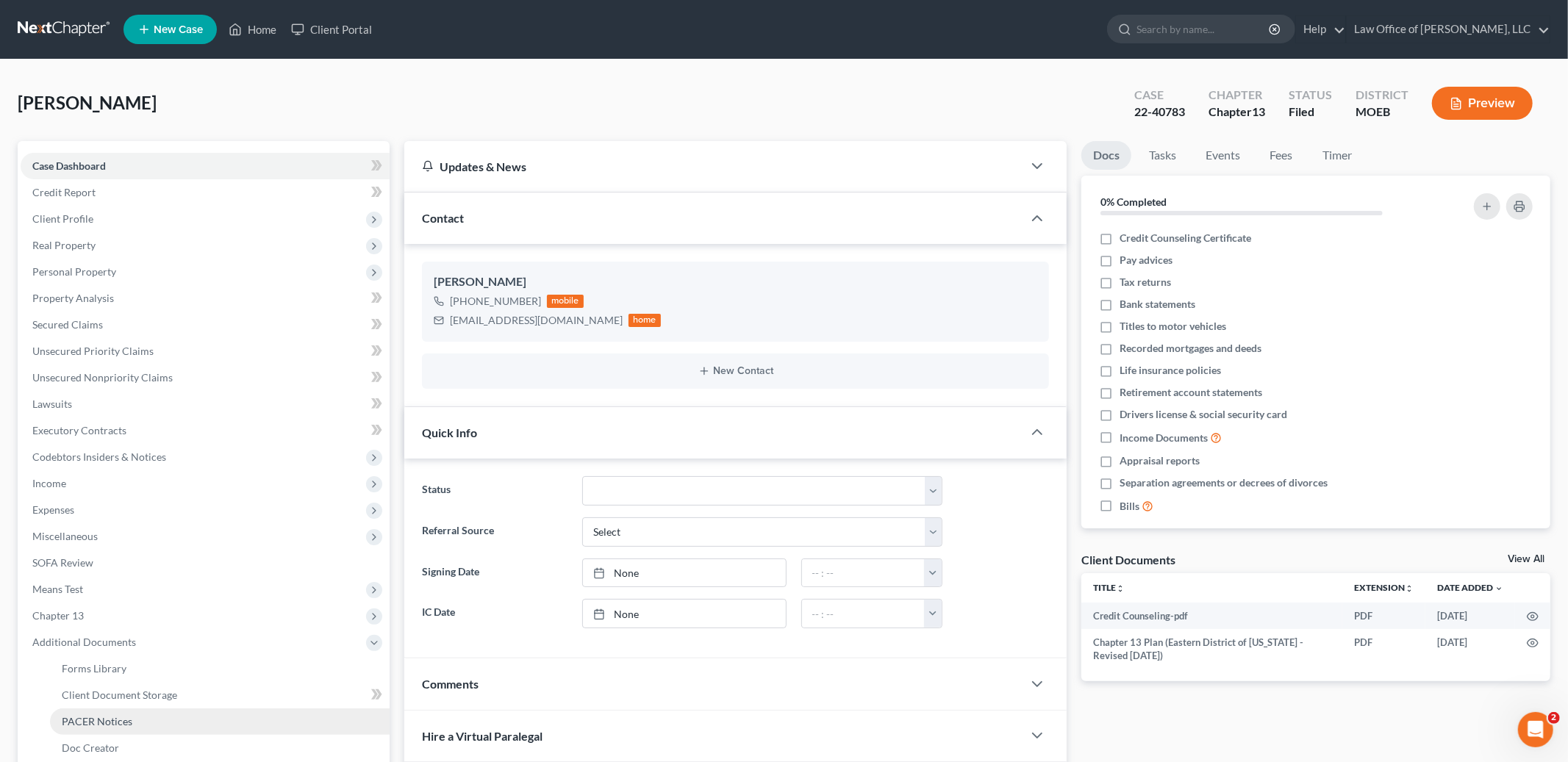
click at [118, 715] on span "PACER Notices" at bounding box center [97, 722] width 71 height 12
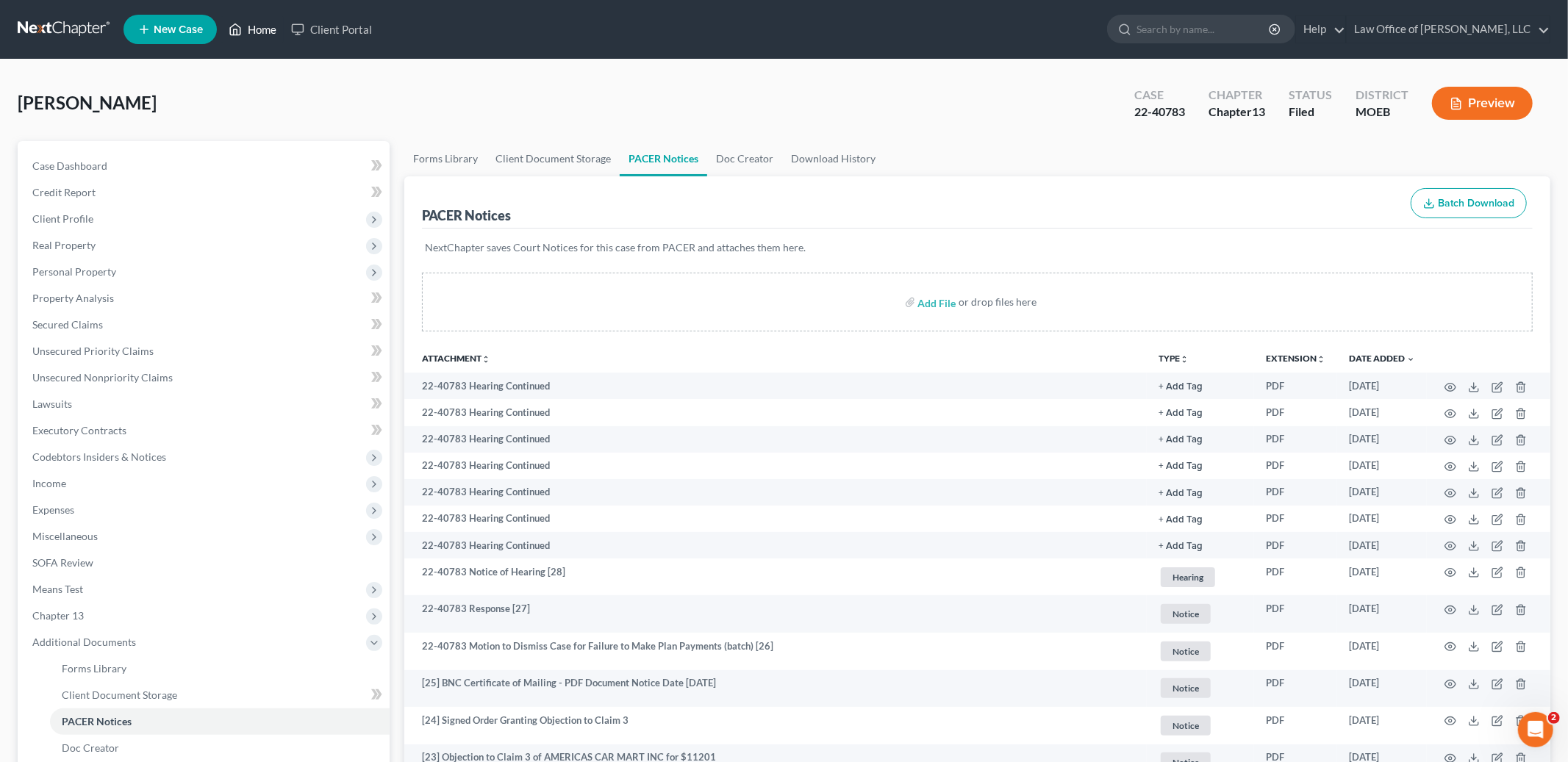
click at [264, 27] on link "Home" at bounding box center [253, 29] width 63 height 27
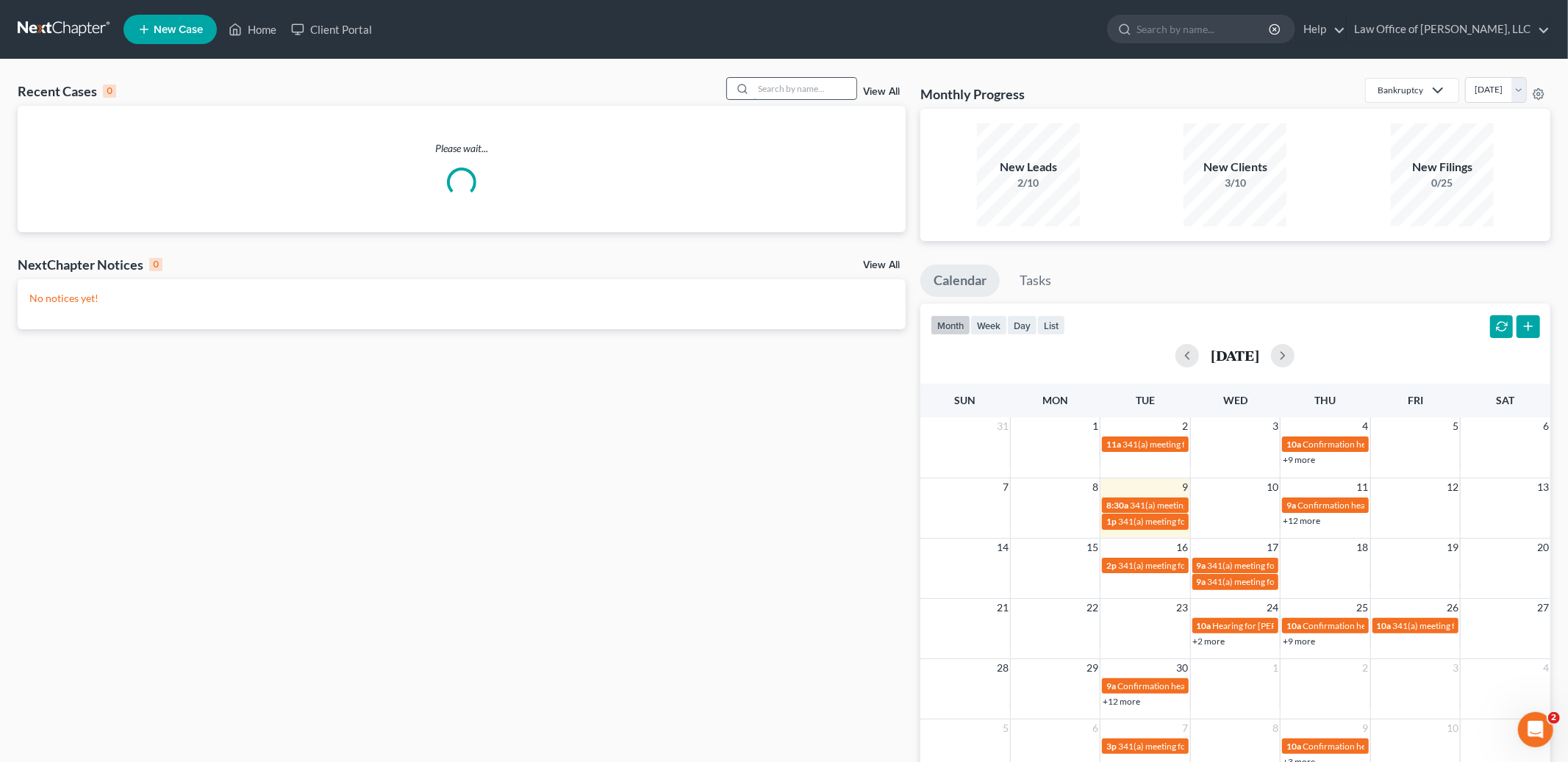
click at [792, 87] on input "search" at bounding box center [805, 88] width 103 height 21
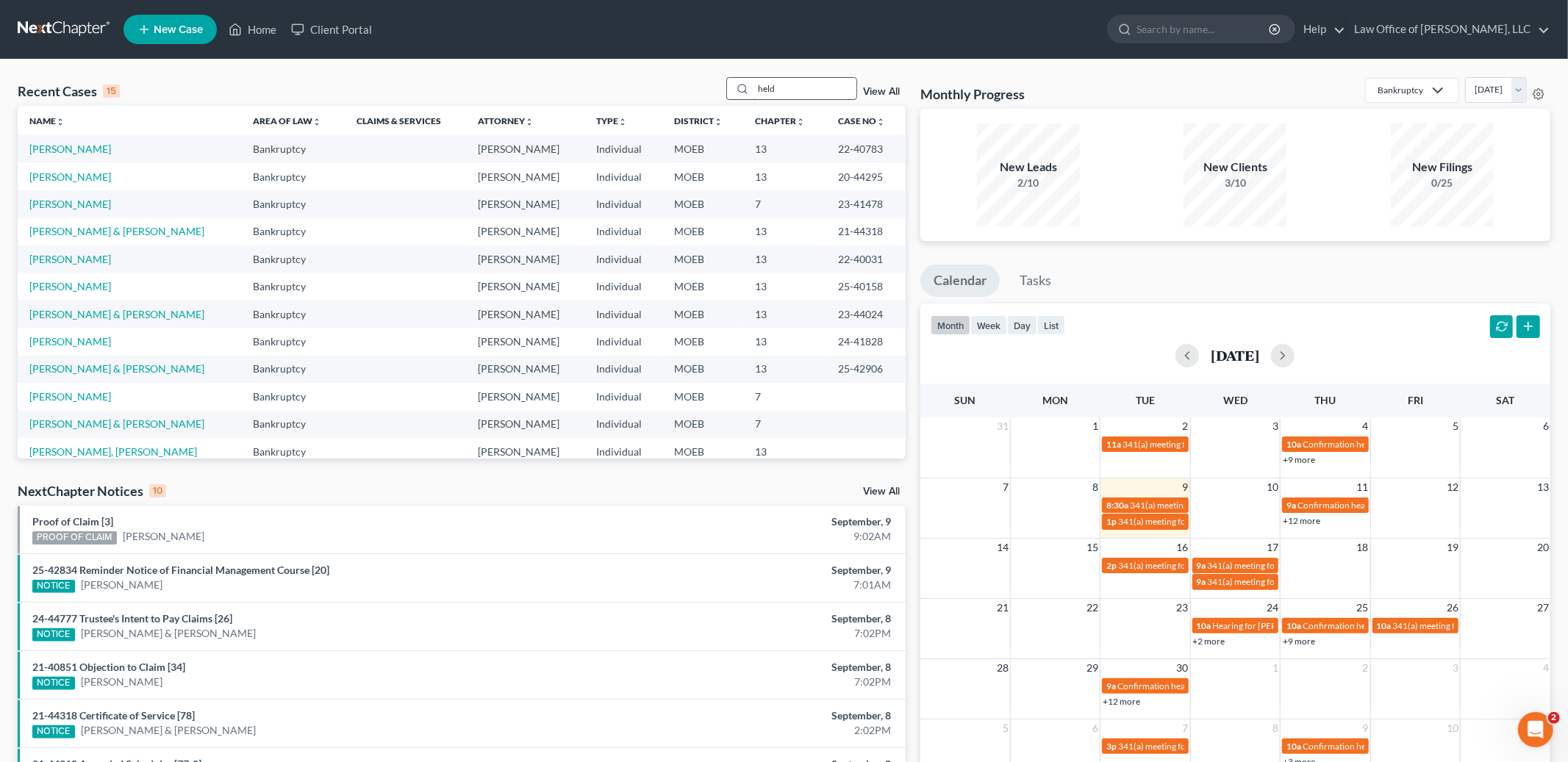
type input "held"
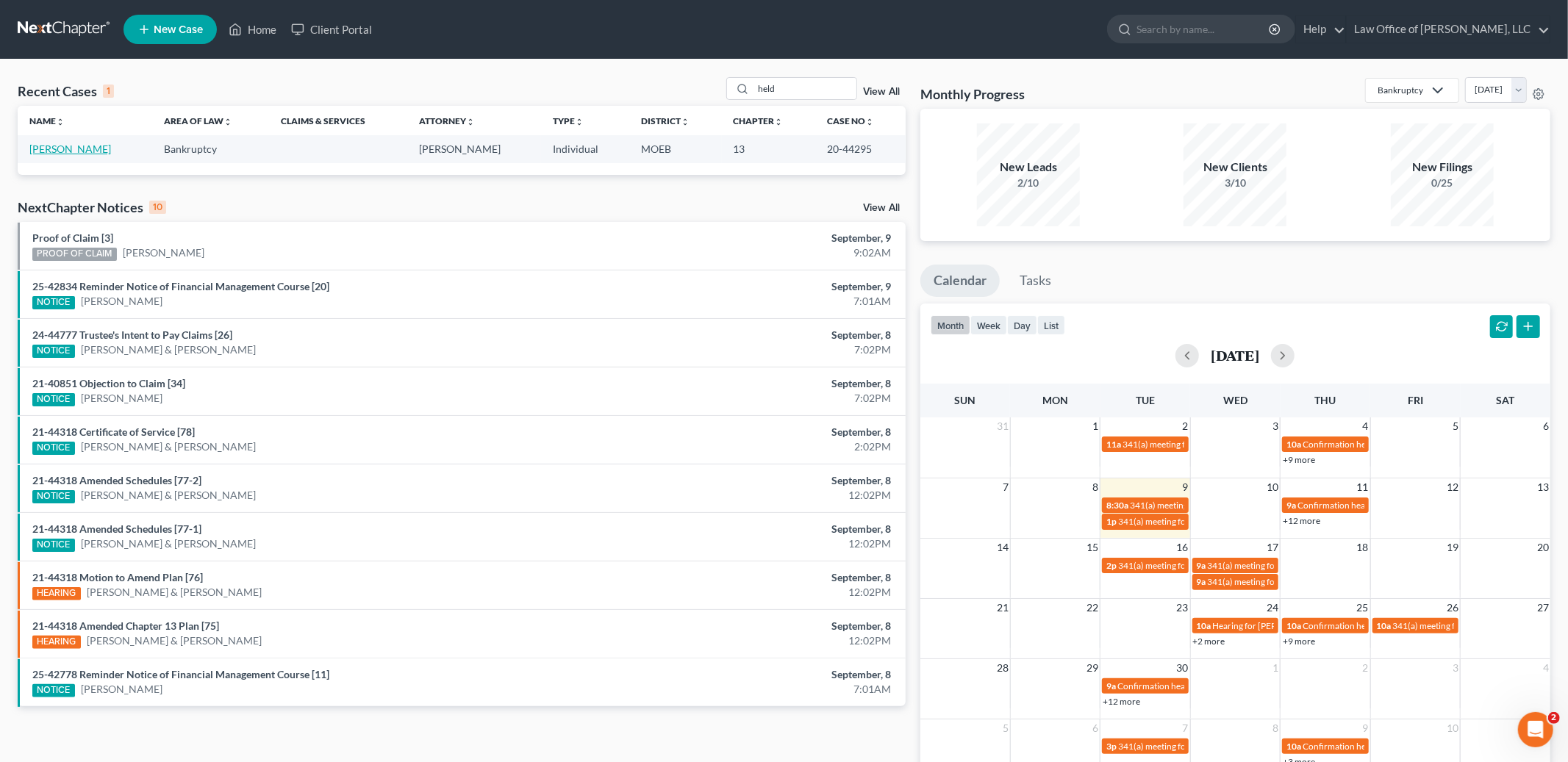
click at [51, 150] on link "[PERSON_NAME]" at bounding box center [70, 149] width 82 height 12
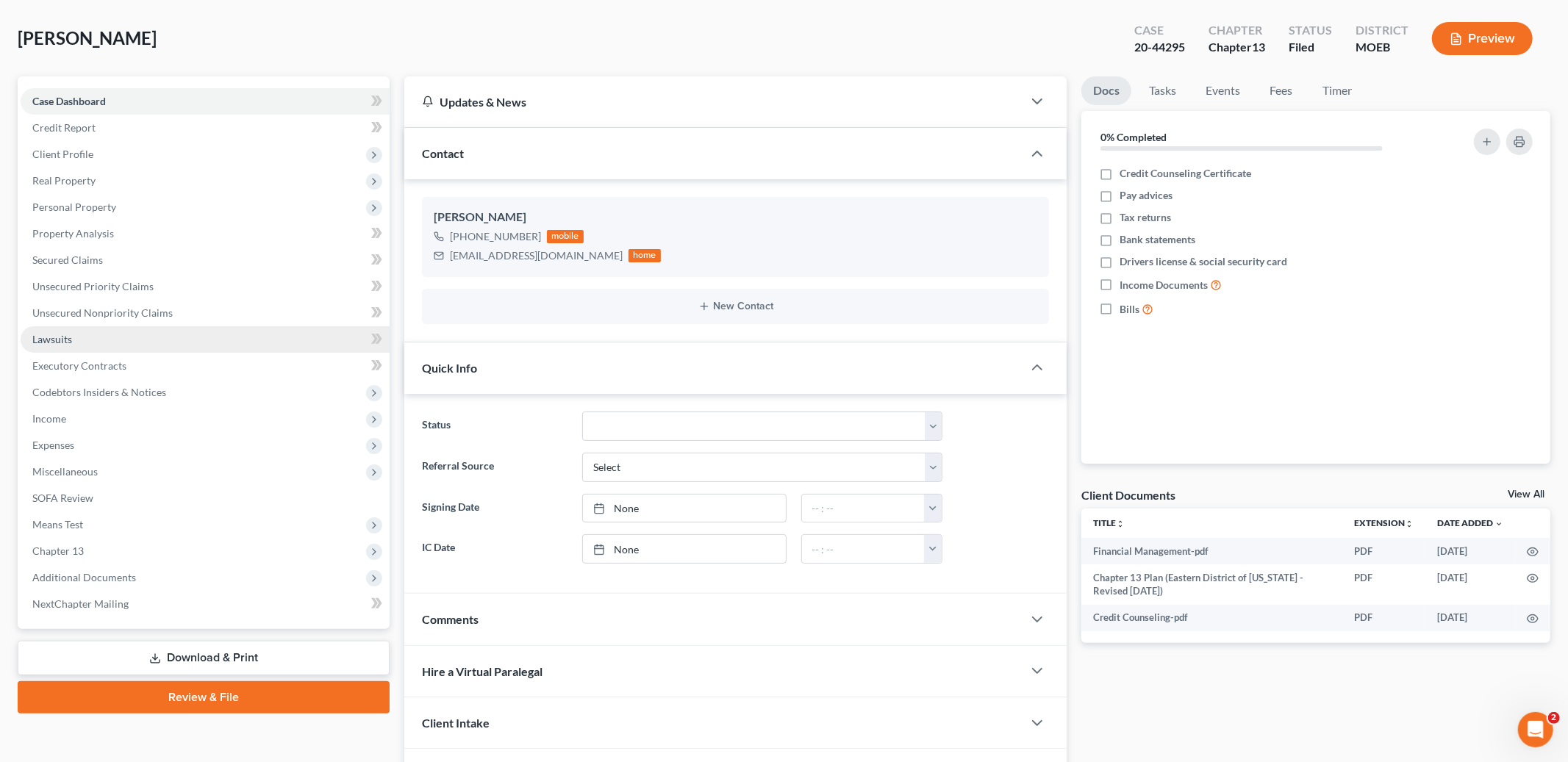
scroll to position [159, 0]
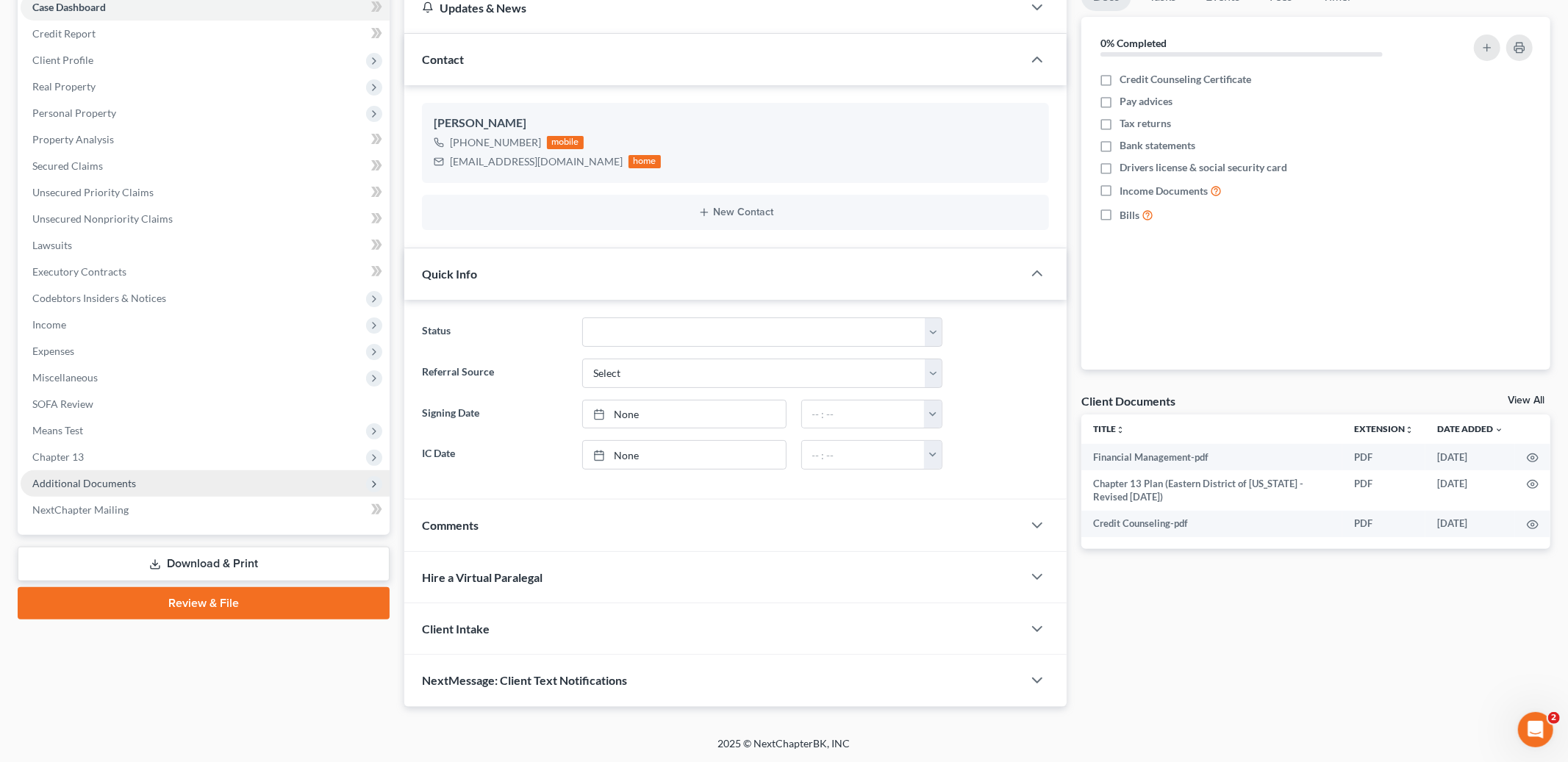
click at [80, 477] on span "Additional Documents" at bounding box center [84, 483] width 104 height 12
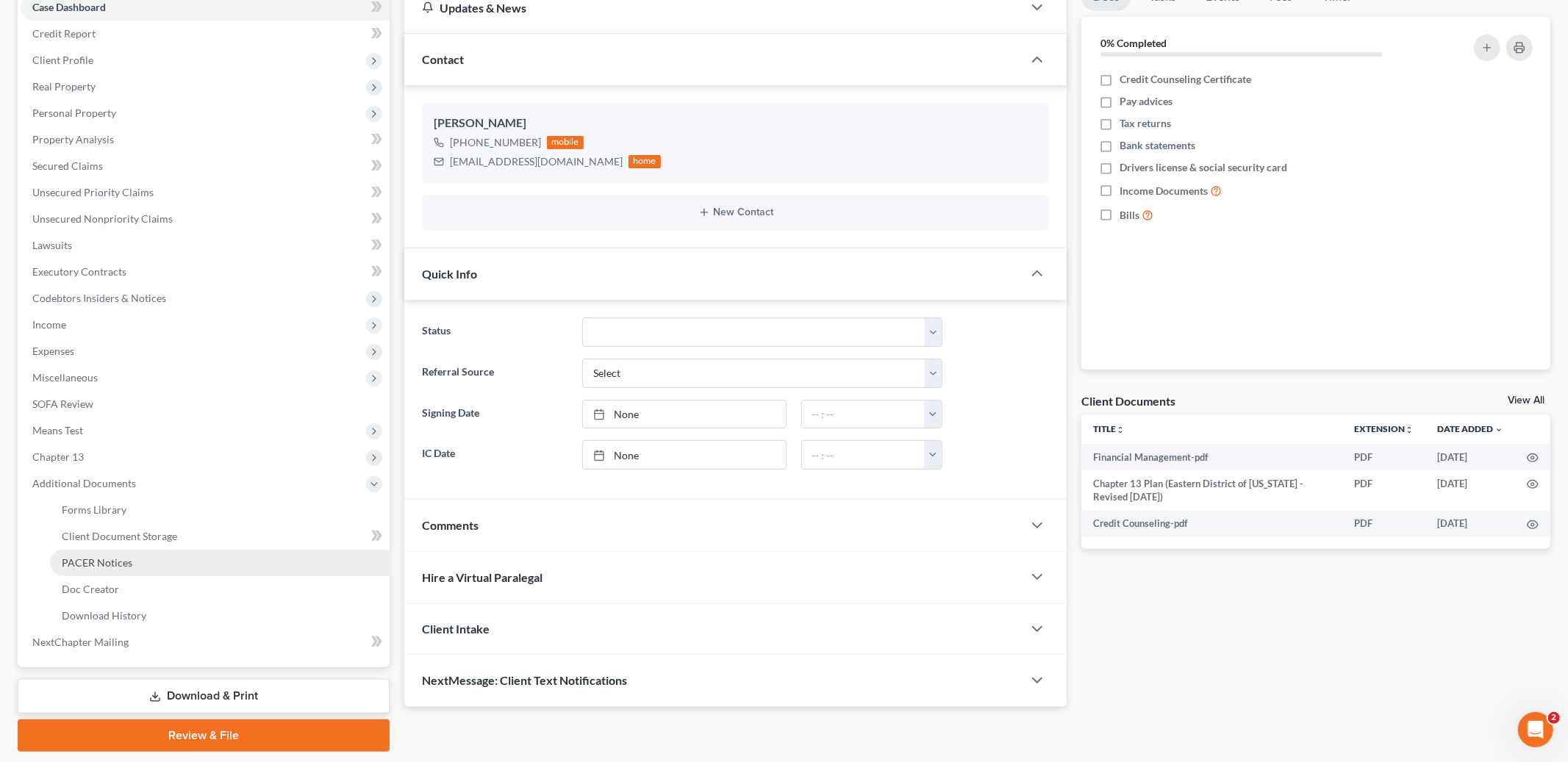
click at [125, 564] on span "PACER Notices" at bounding box center [97, 562] width 71 height 12
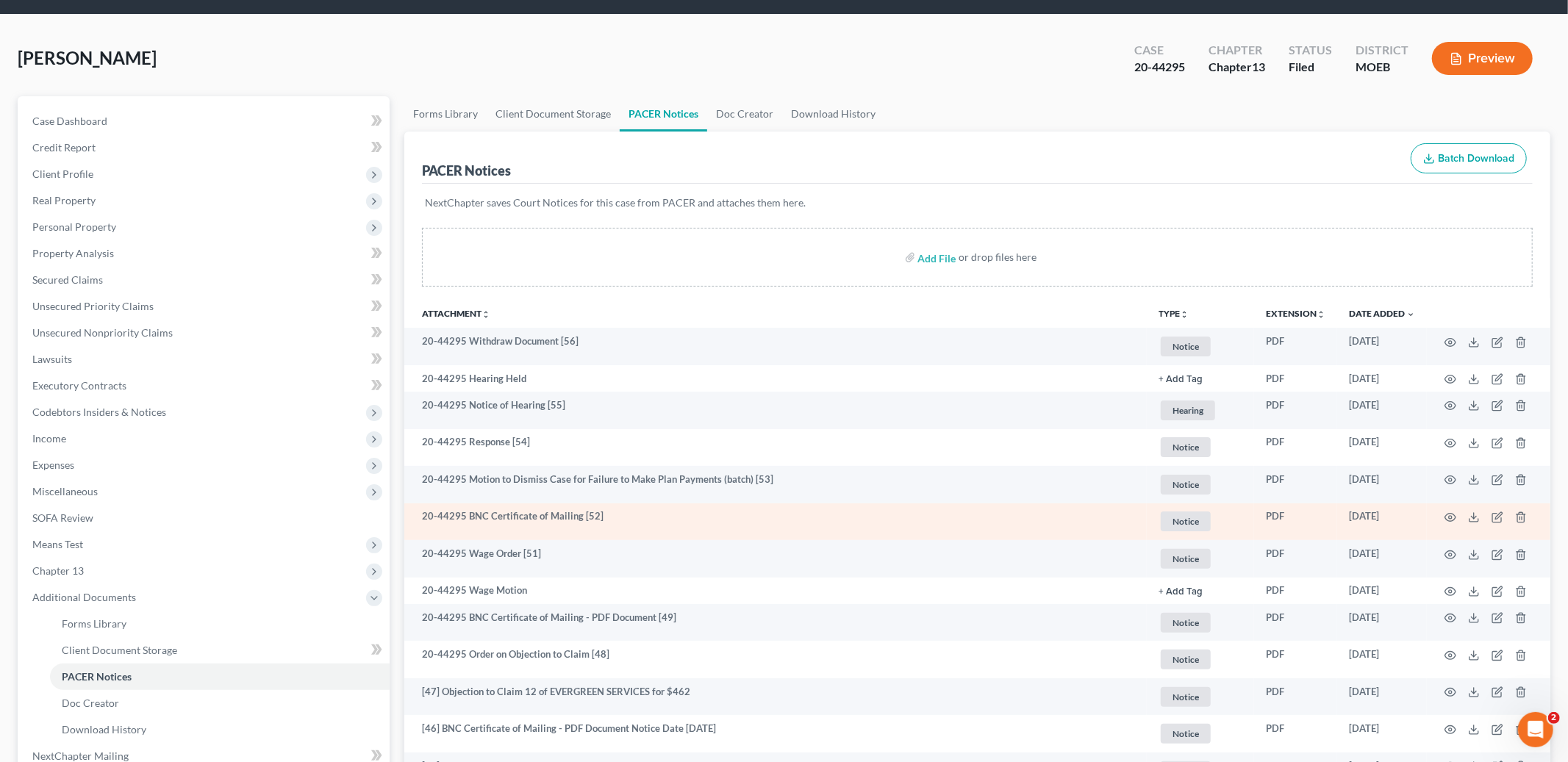
scroll to position [46, 0]
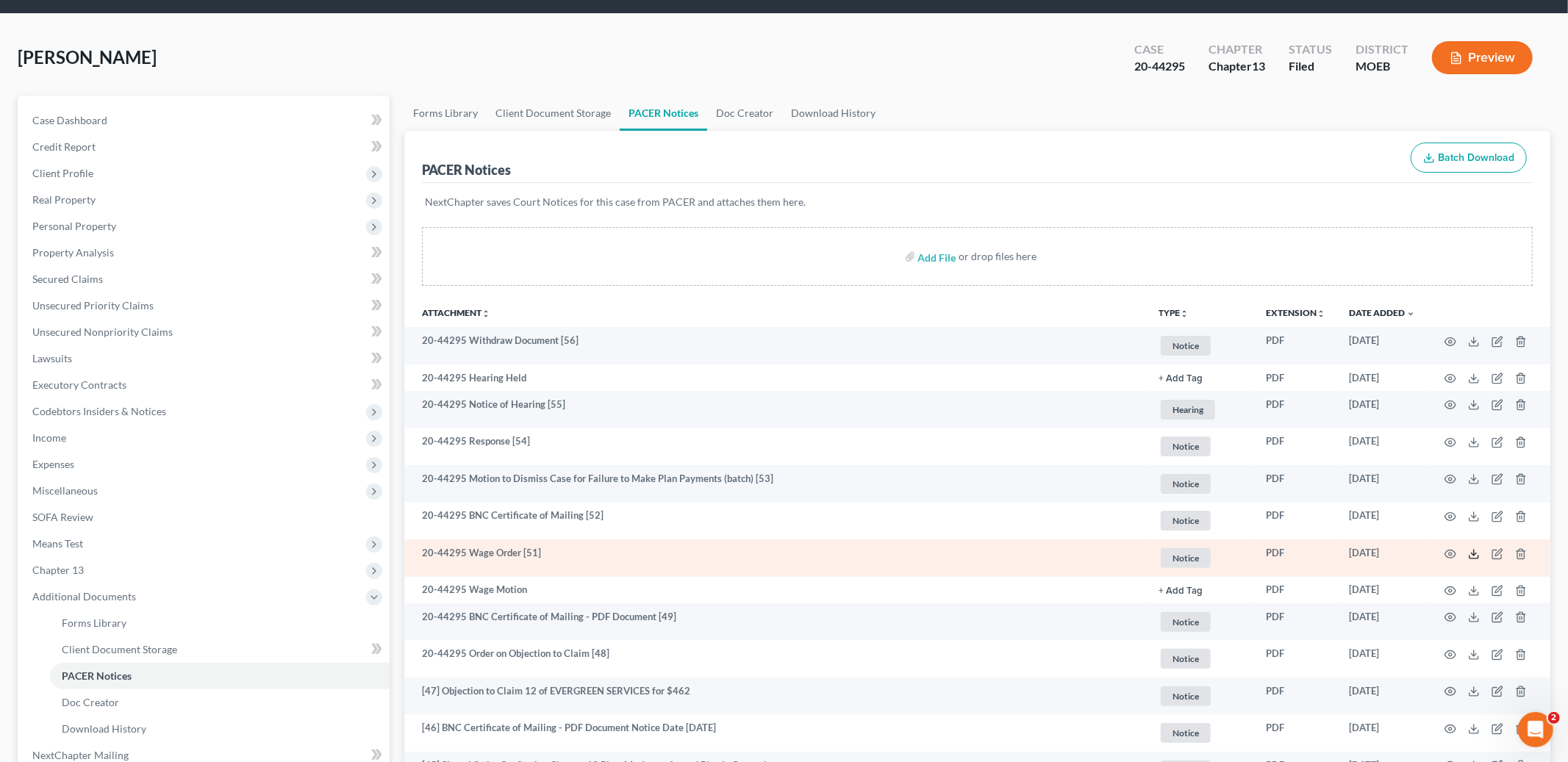
click at [1474, 551] on line at bounding box center [1474, 553] width 0 height 6
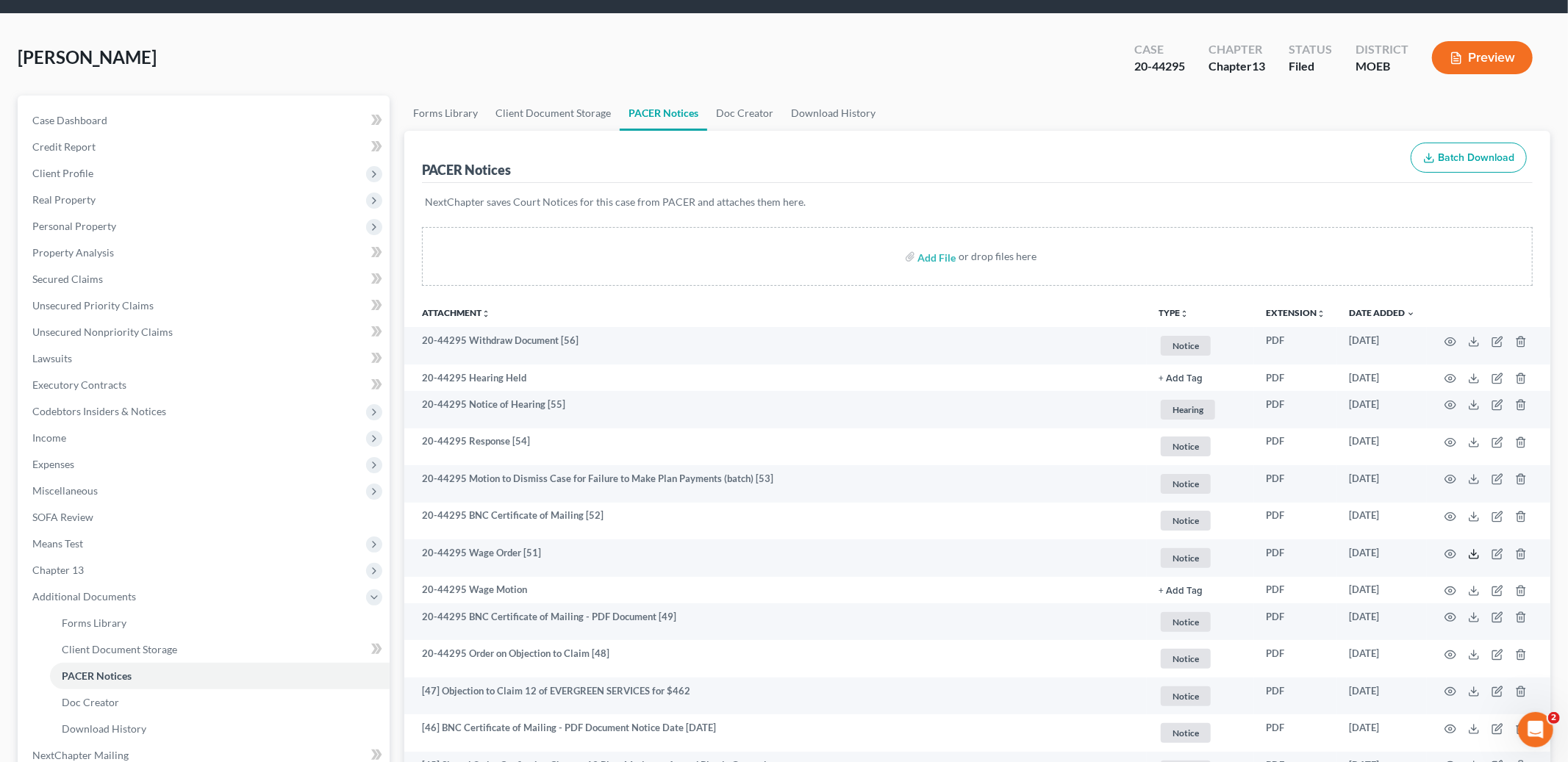
scroll to position [0, 0]
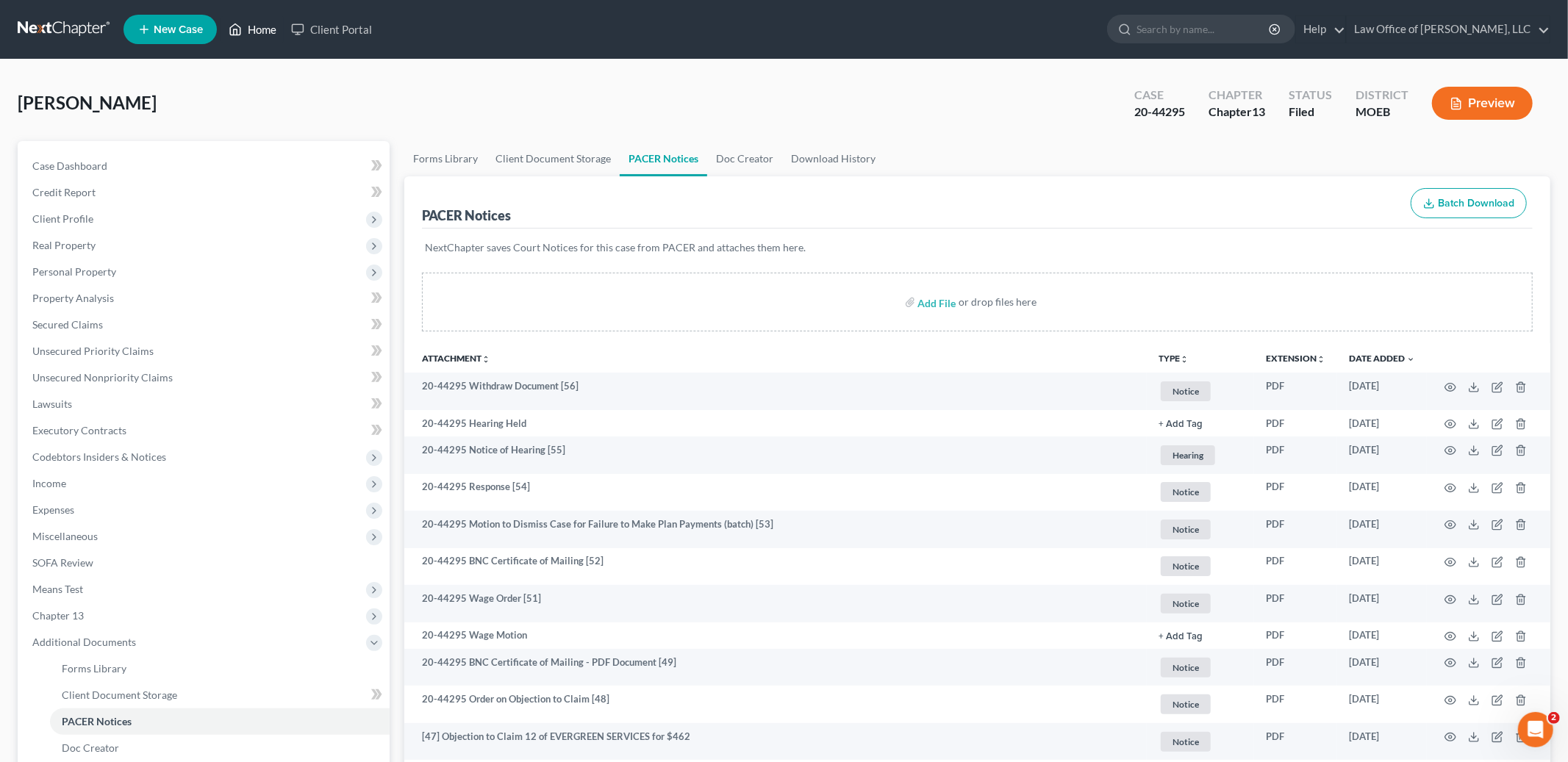
click at [262, 32] on link "Home" at bounding box center [253, 29] width 63 height 27
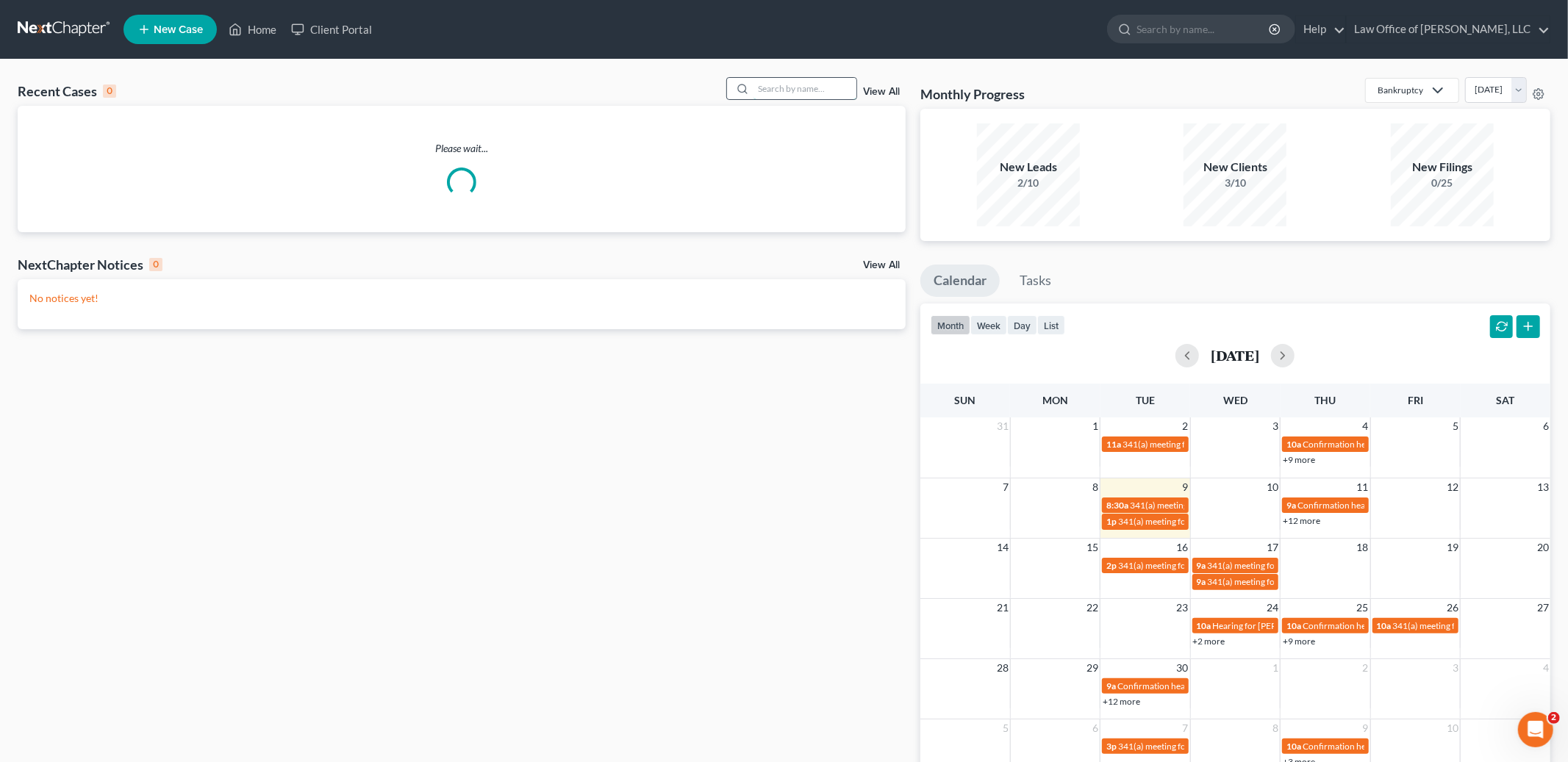
click at [798, 91] on input "search" at bounding box center [805, 88] width 103 height 21
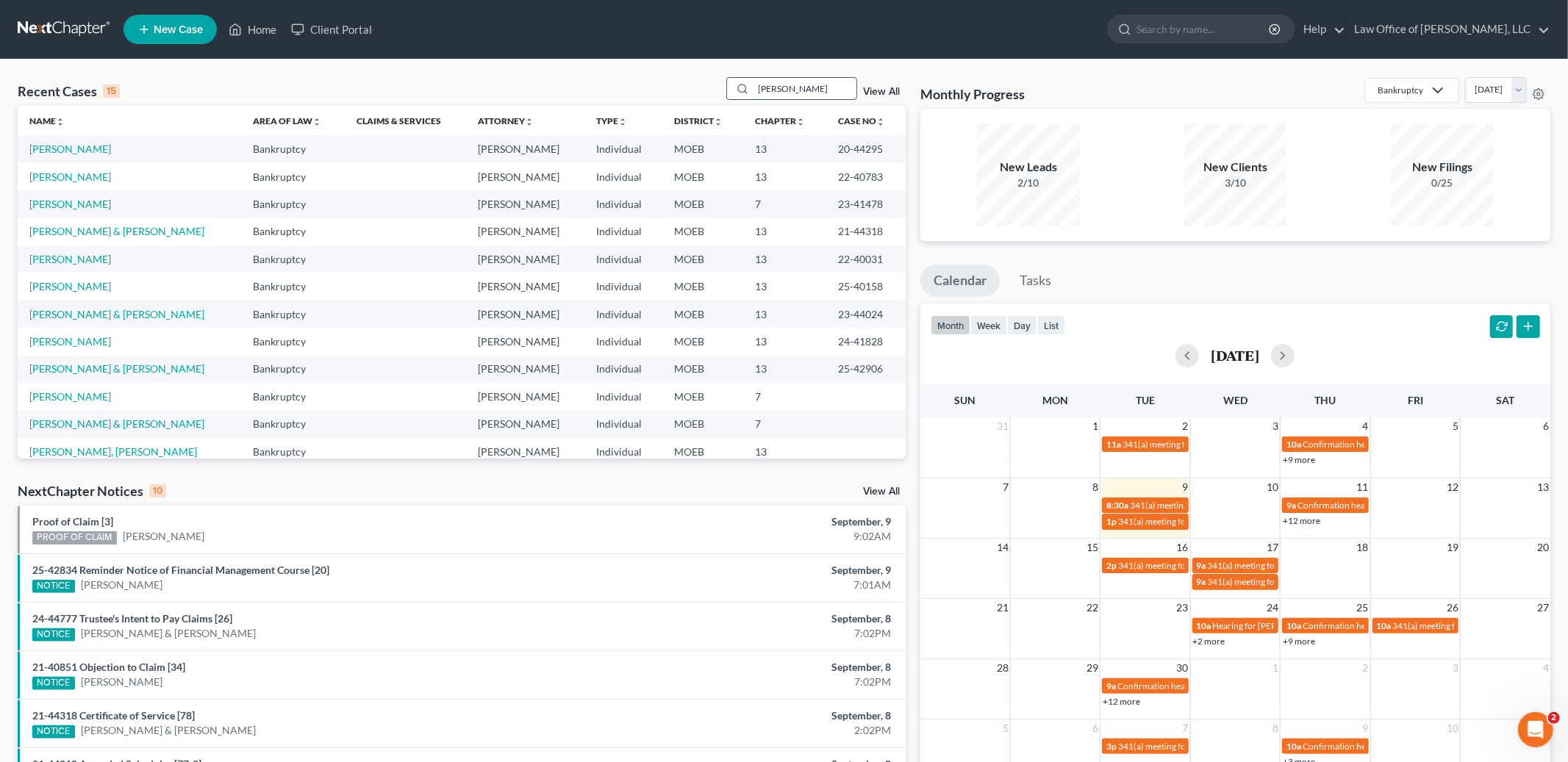
type input "[PERSON_NAME]"
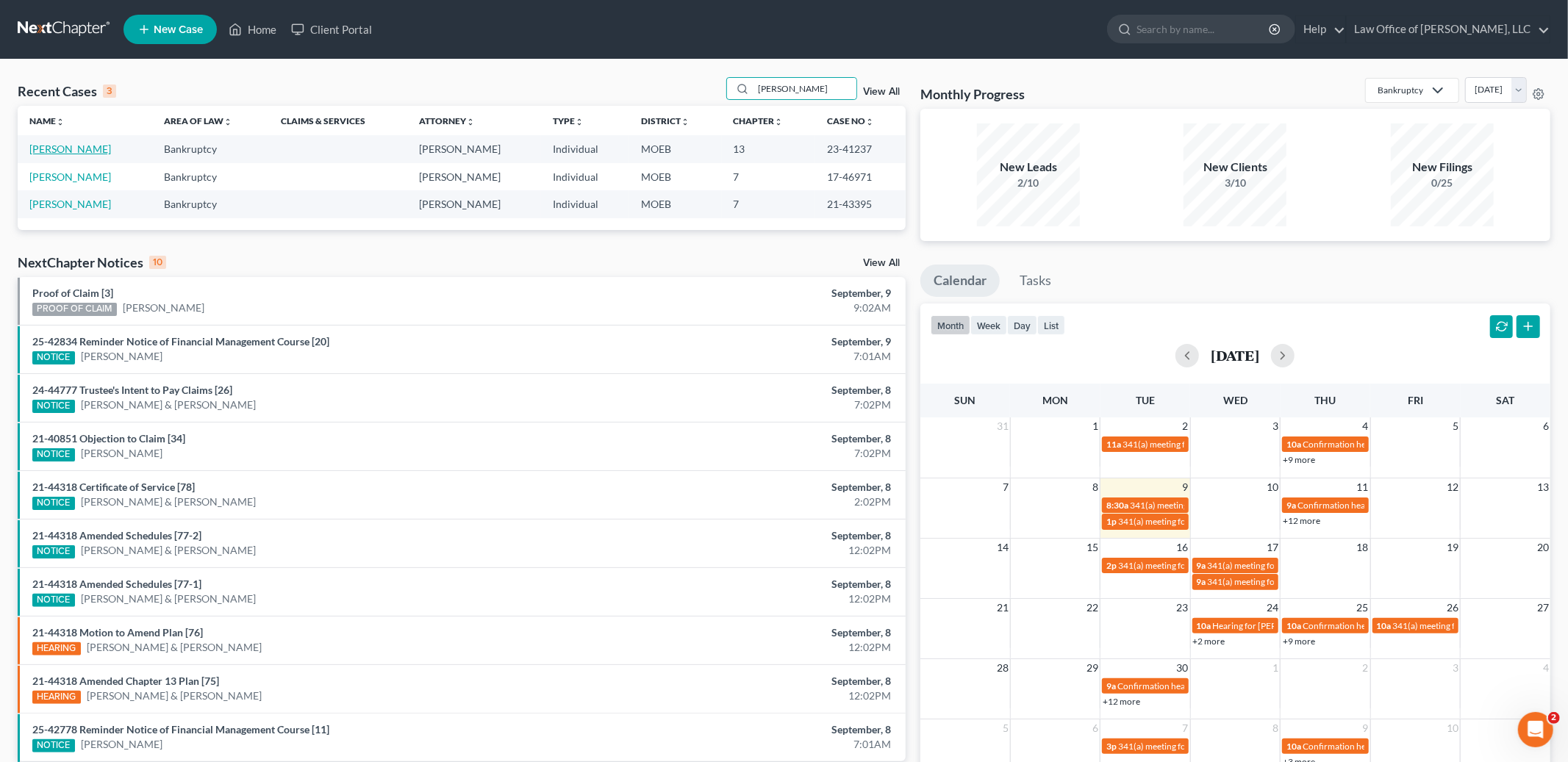
click at [79, 151] on link "[PERSON_NAME]" at bounding box center [70, 149] width 82 height 12
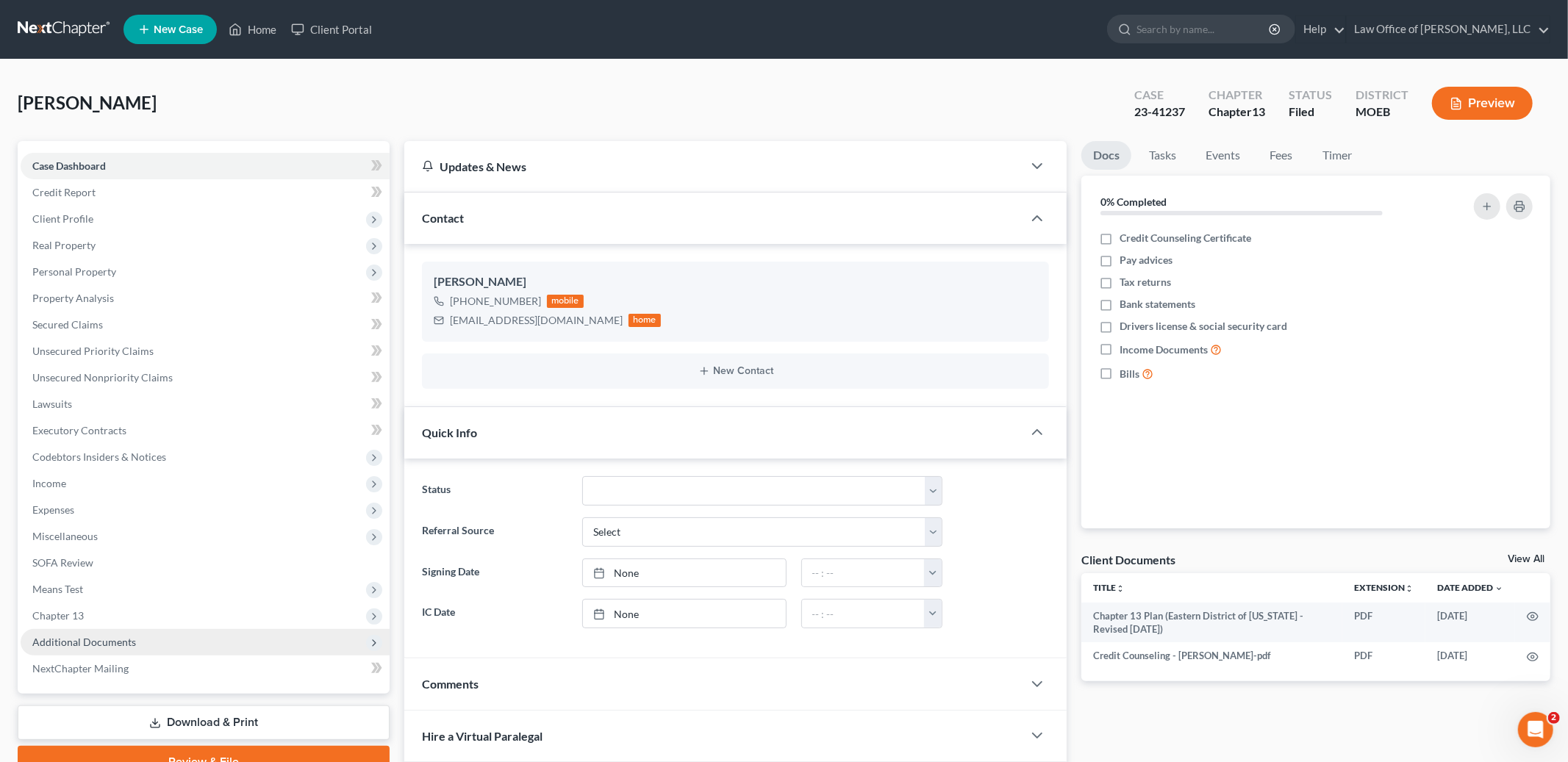
click at [105, 644] on span "Additional Documents" at bounding box center [84, 642] width 104 height 12
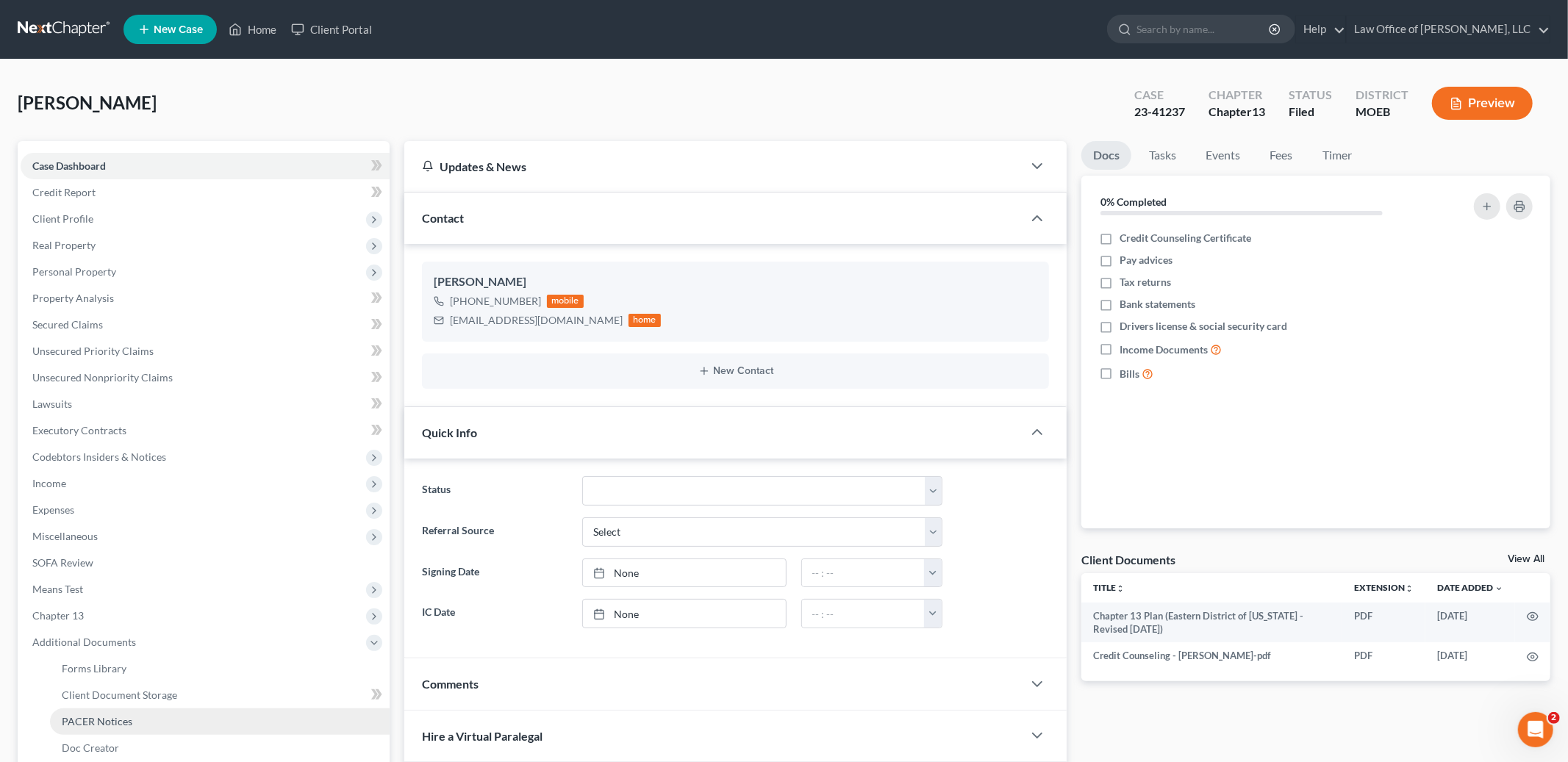
click at [111, 719] on span "PACER Notices" at bounding box center [97, 722] width 71 height 12
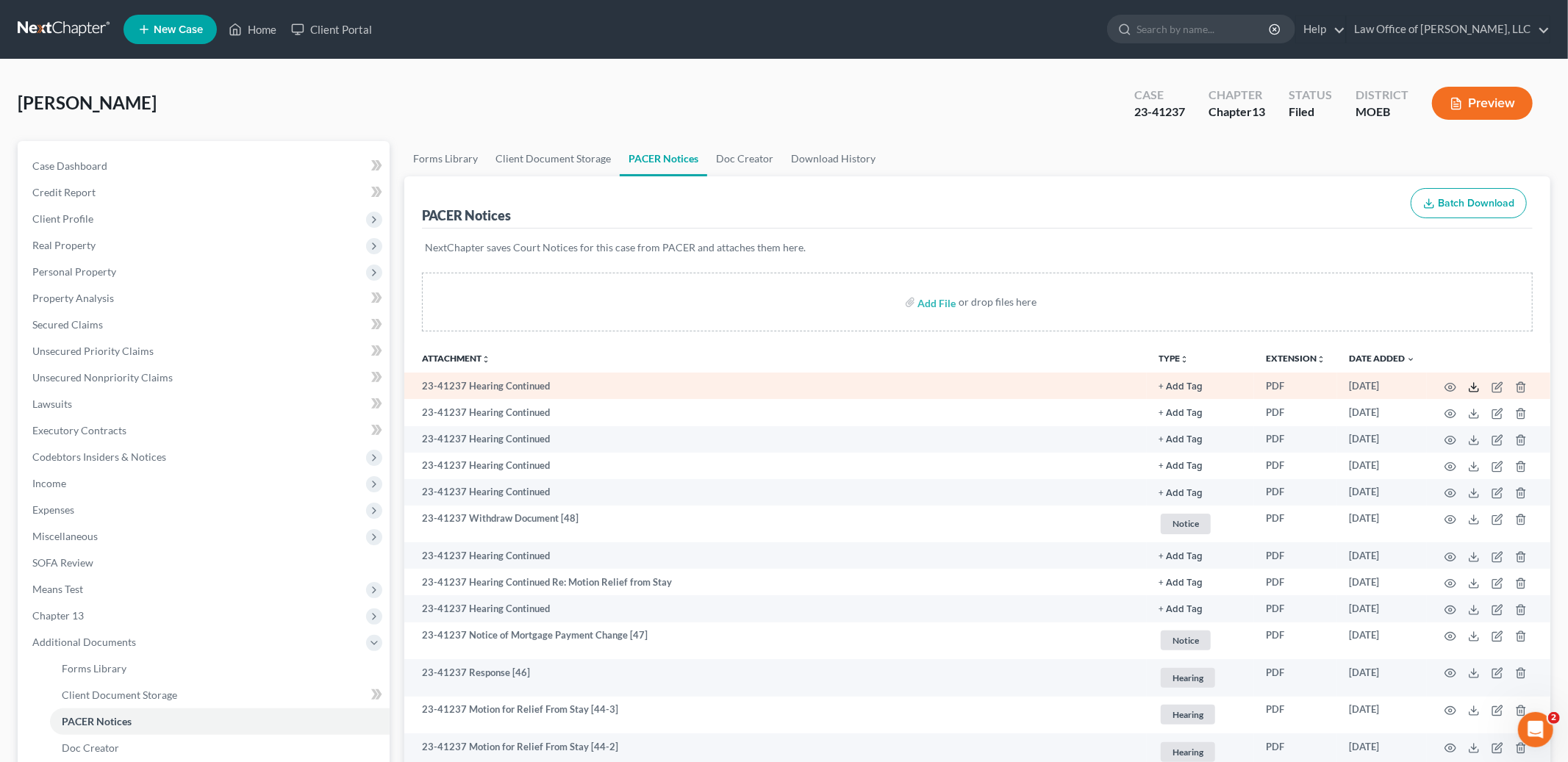
click at [1469, 391] on icon at bounding box center [1473, 387] width 11 height 11
